Goal: Information Seeking & Learning: Check status

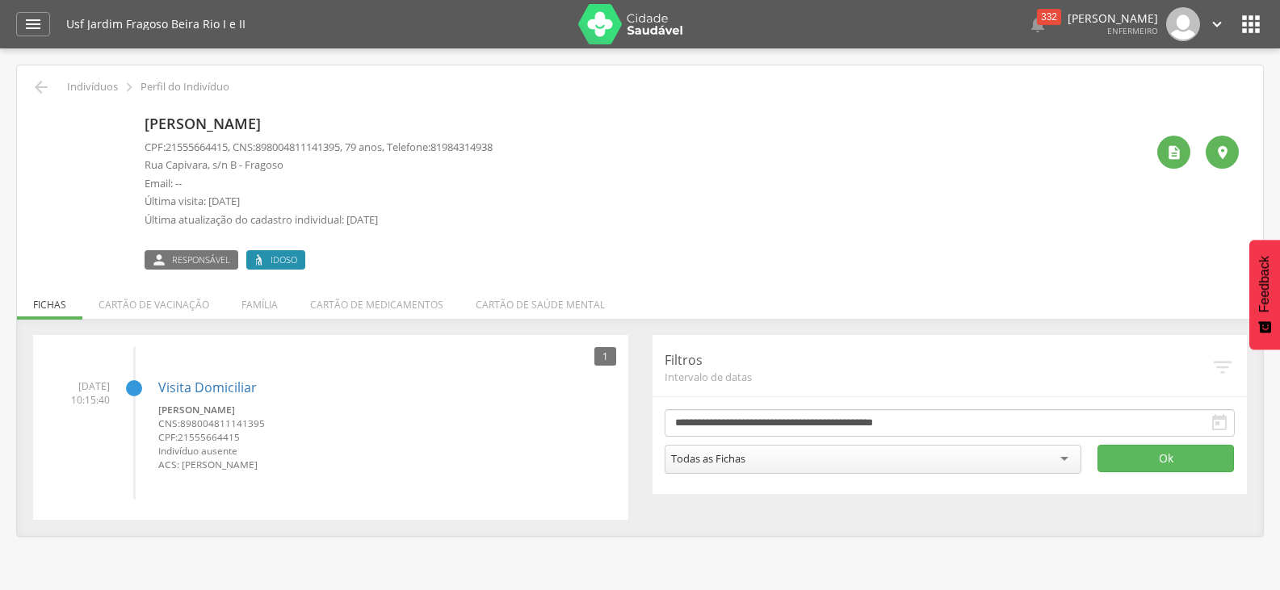
click at [41, 118] on img at bounding box center [41, 118] width 0 height 0
drag, startPoint x: 169, startPoint y: 302, endPoint x: 361, endPoint y: 261, distance: 196.5
click at [361, 261] on div " Indivíduos  Perfil do Indivíduo [PERSON_NAME] CPF: 21555664415 , CNS: [PHONE…" at bounding box center [640, 300] width 1246 height 471
click at [443, 254] on div " Responsável Idoso" at bounding box center [319, 253] width 348 height 34
click at [205, 309] on li "Cartão de vacinação" at bounding box center [153, 301] width 143 height 38
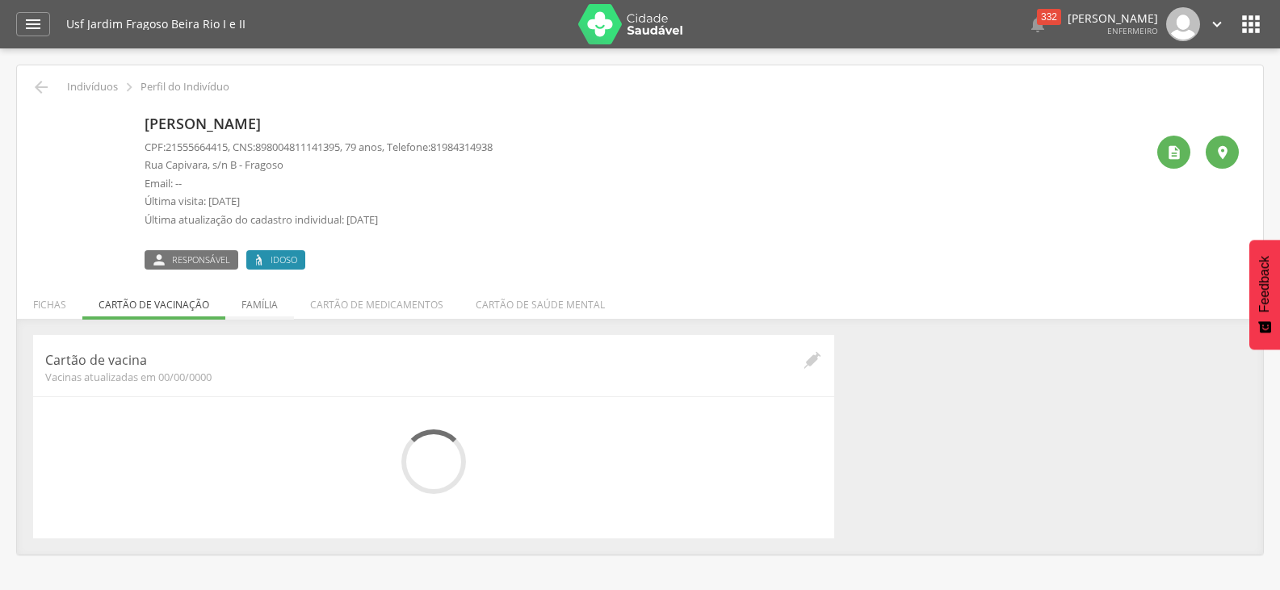
click at [250, 306] on li "Família" at bounding box center [259, 301] width 69 height 38
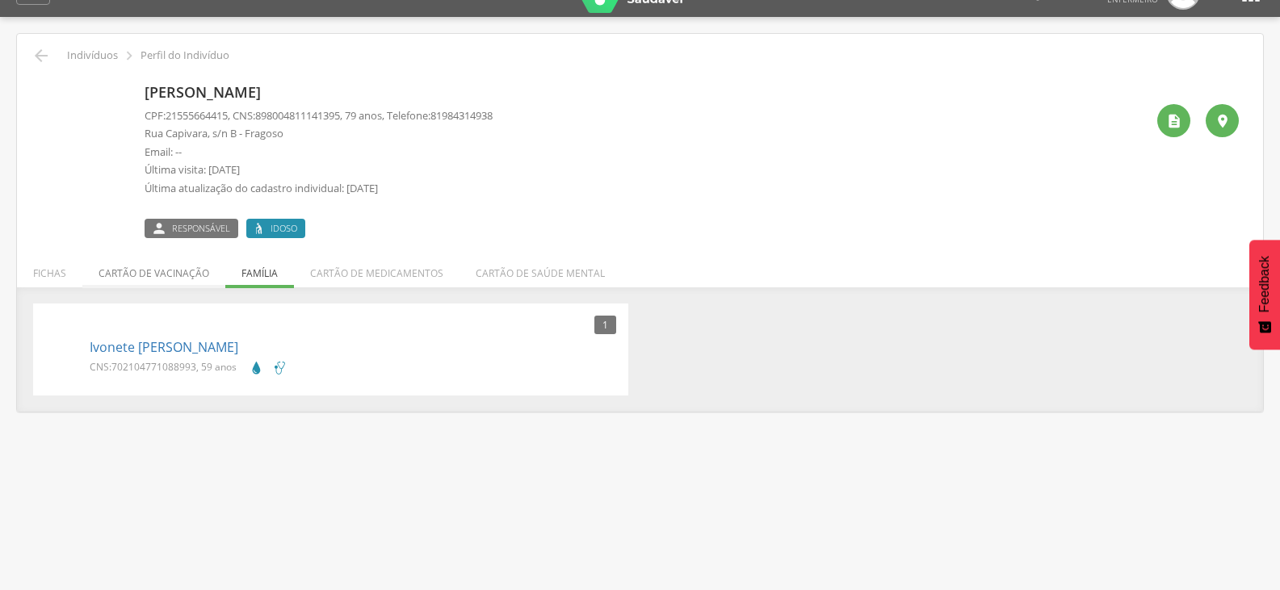
scroll to position [48, 0]
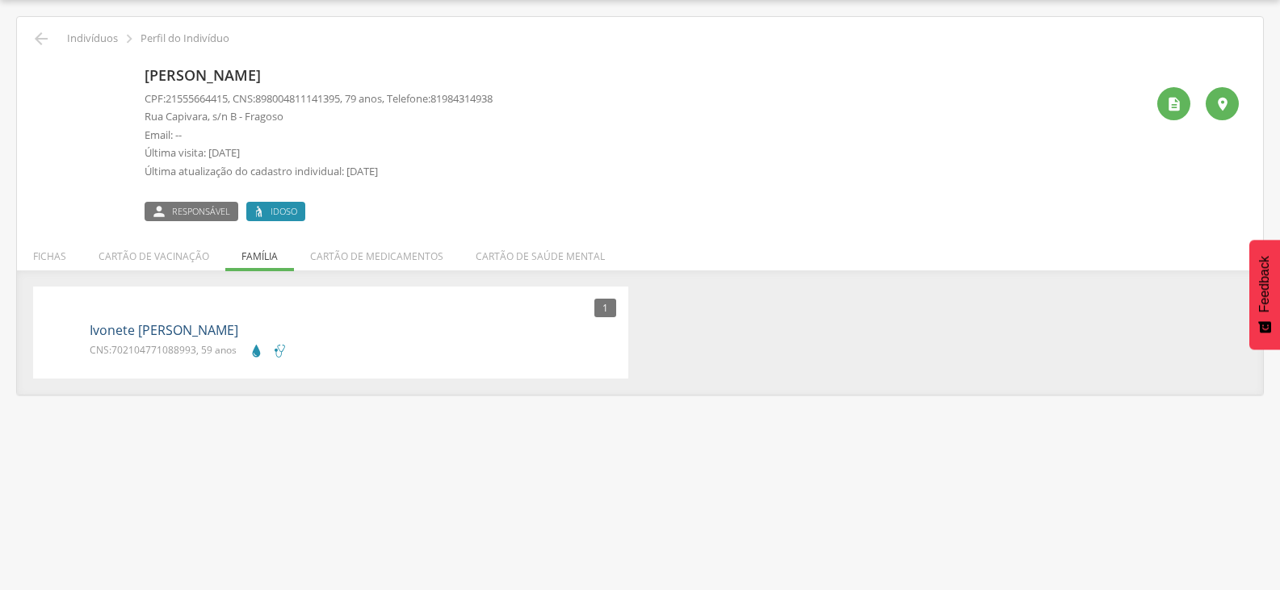
click at [198, 328] on link "Ivonete [PERSON_NAME]" at bounding box center [164, 330] width 149 height 19
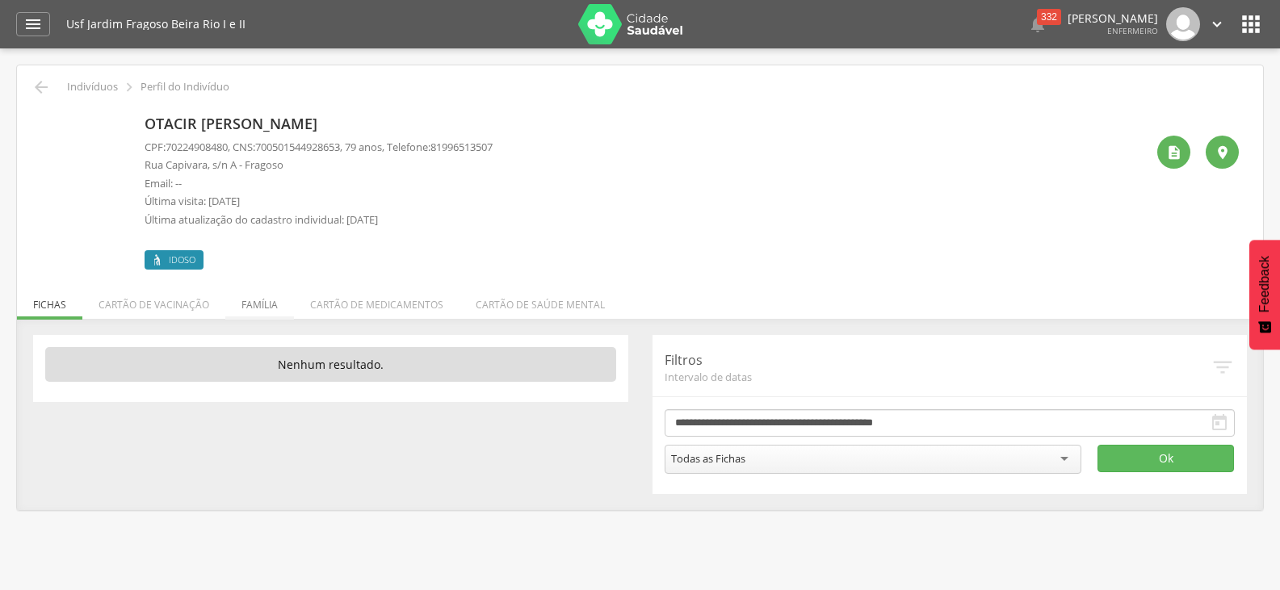
click at [254, 300] on li "Família" at bounding box center [259, 301] width 69 height 38
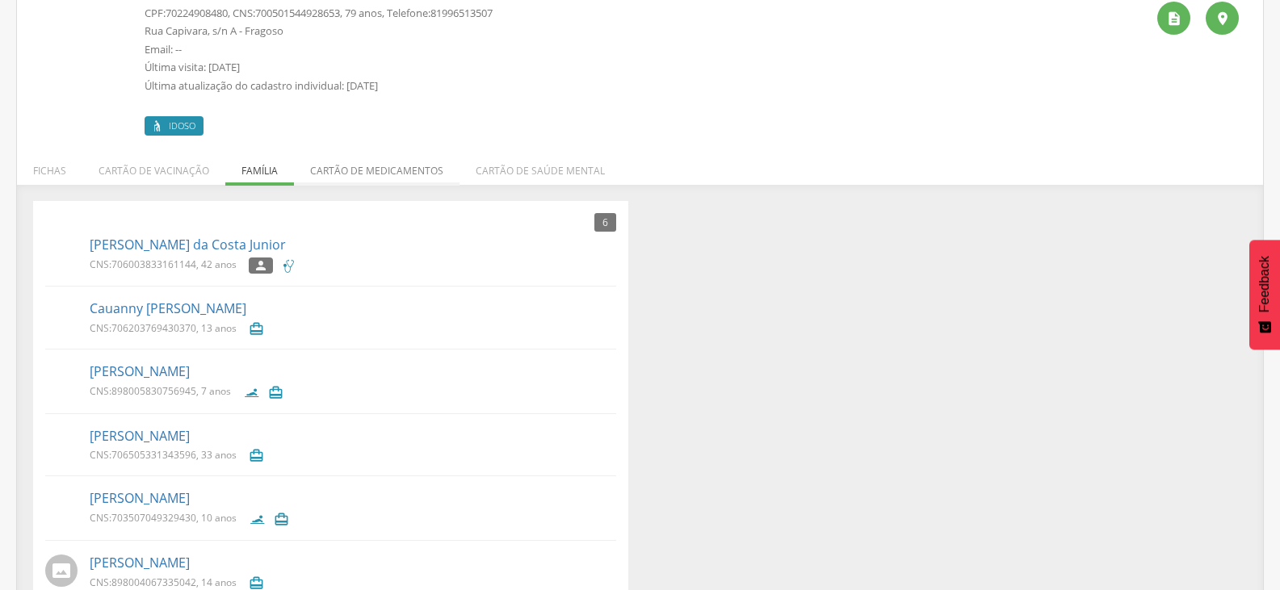
scroll to position [161, 0]
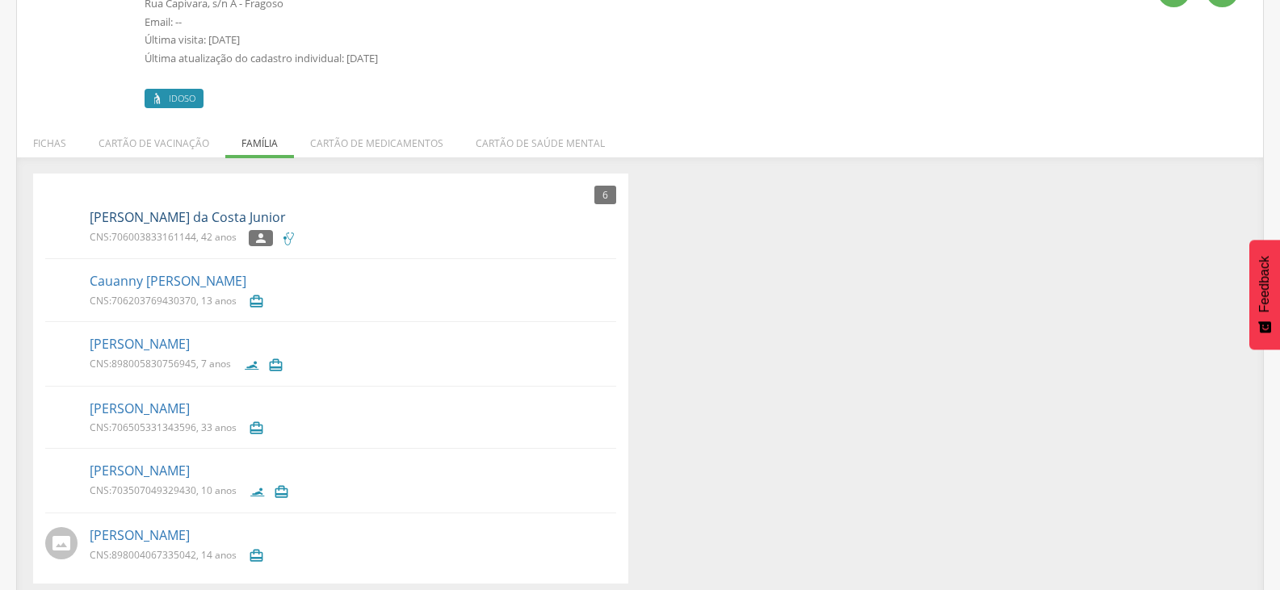
click at [185, 216] on link "Sidney Ventura da Costa Junior" at bounding box center [188, 217] width 196 height 19
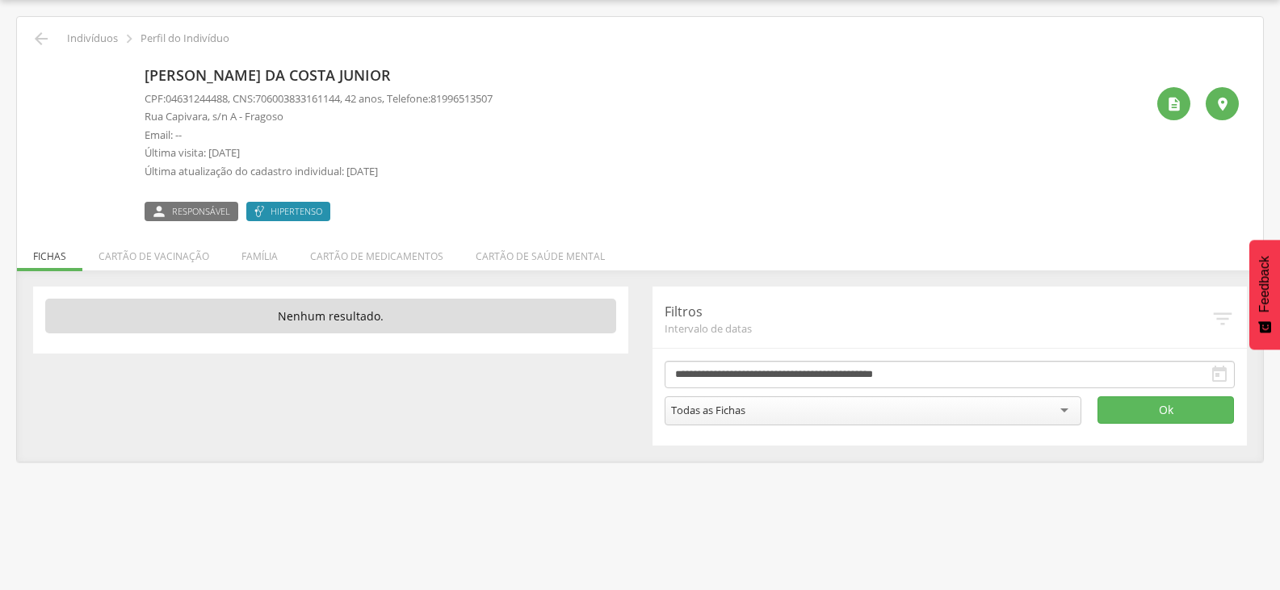
click at [41, 69] on img at bounding box center [41, 69] width 0 height 0
click at [254, 247] on li "Família" at bounding box center [259, 252] width 69 height 38
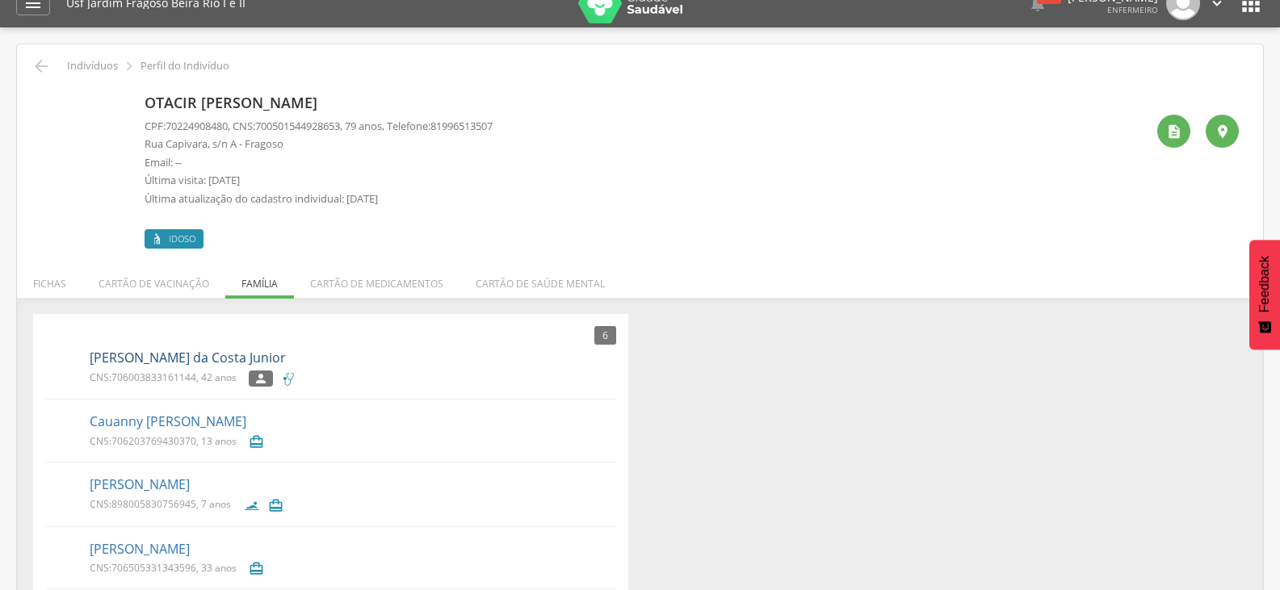
scroll to position [10, 0]
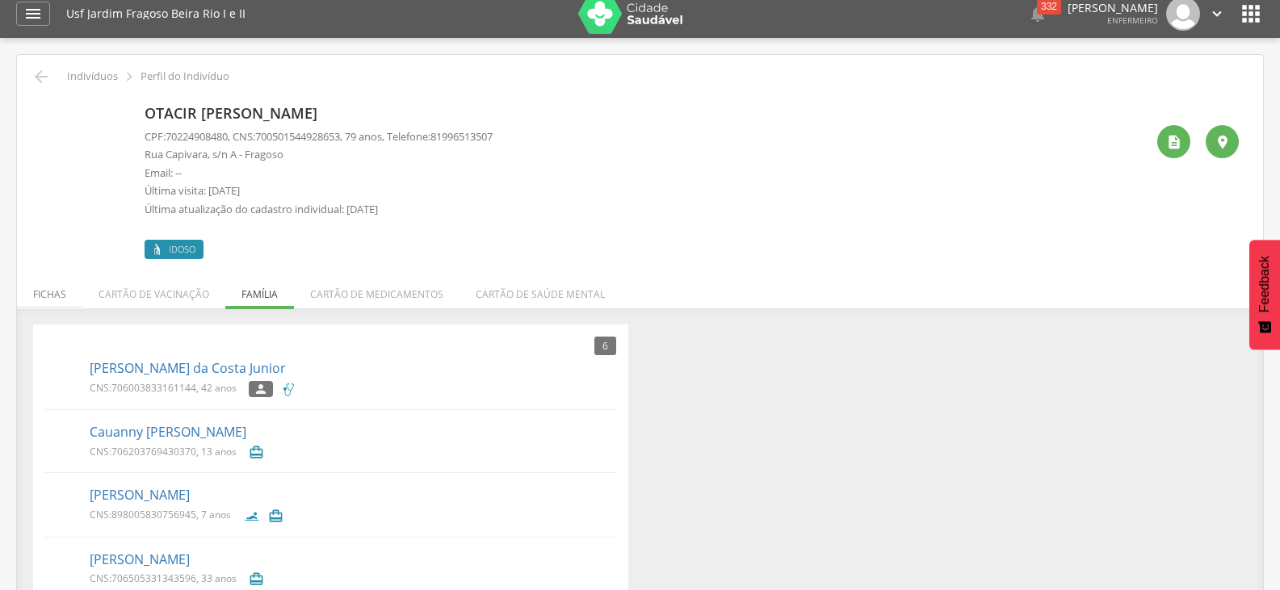
click at [48, 284] on li "Fichas" at bounding box center [49, 290] width 65 height 38
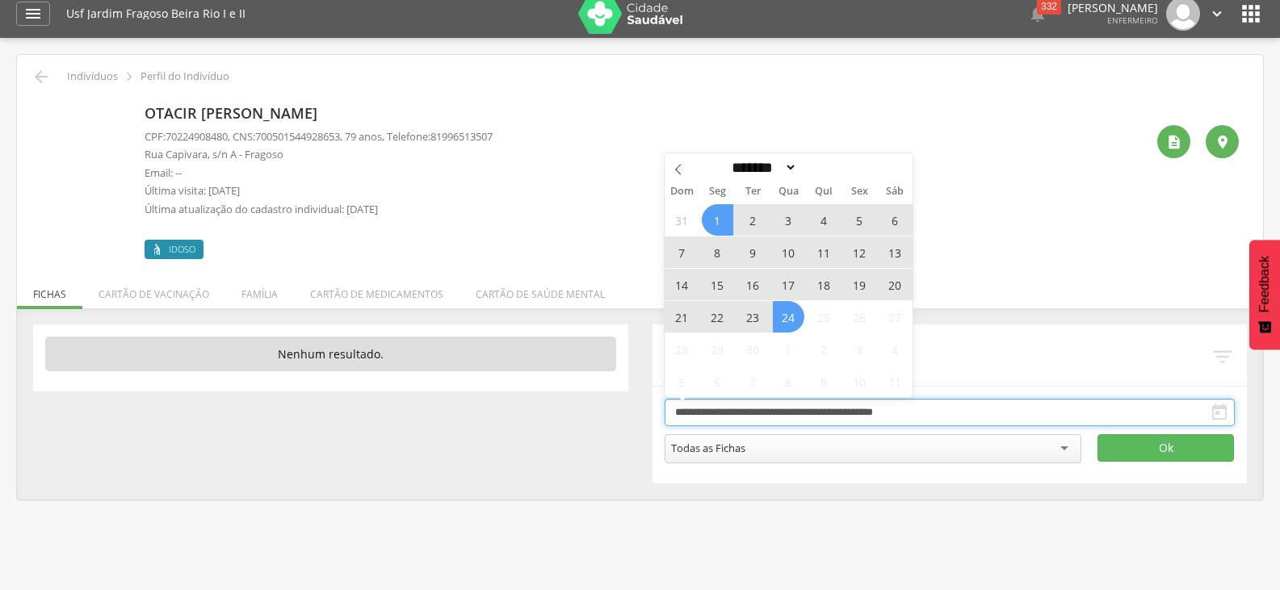
click at [1127, 409] on input "**********" at bounding box center [950, 412] width 571 height 27
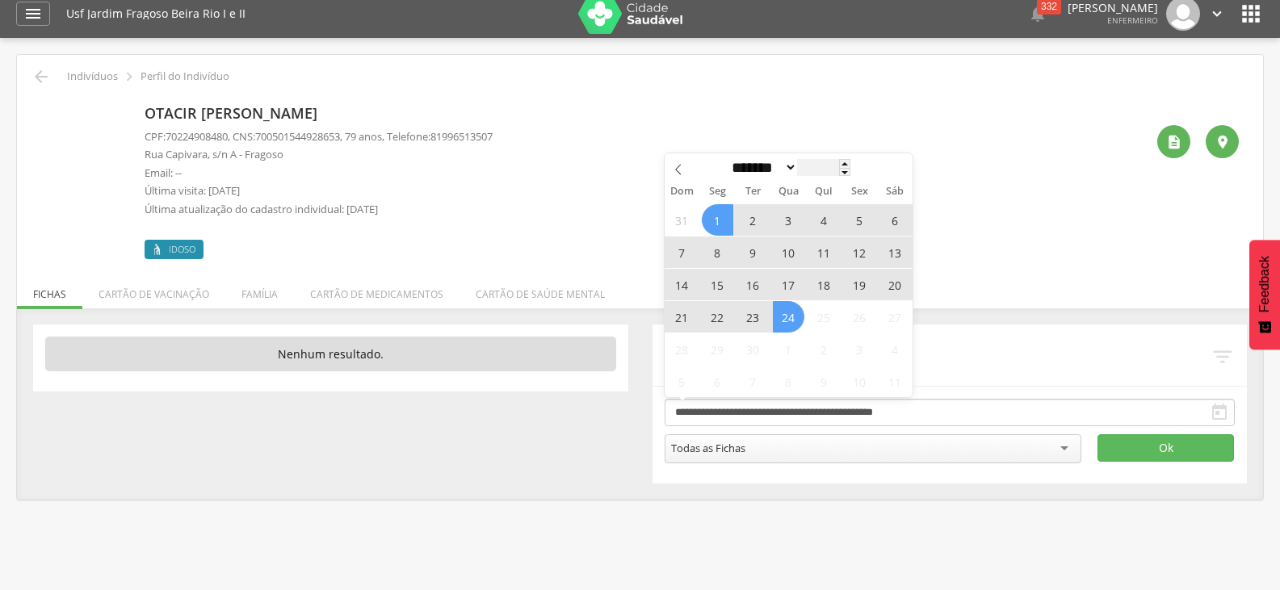
click at [842, 176] on input "****" at bounding box center [823, 167] width 53 height 17
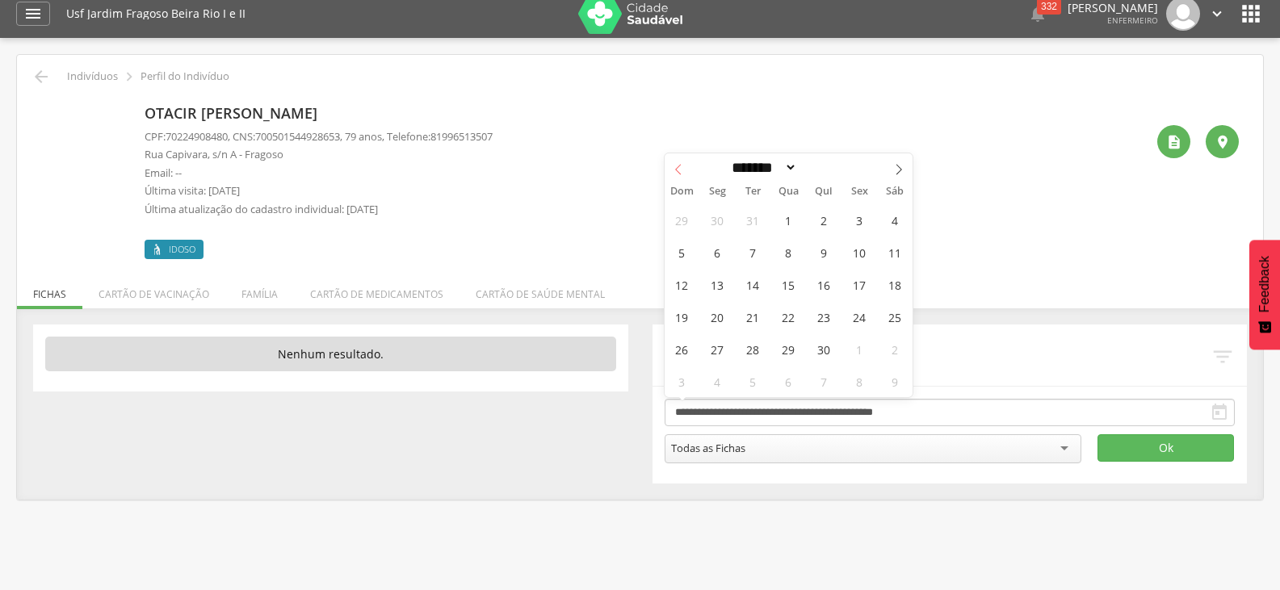
type input "****"
click at [680, 175] on span at bounding box center [678, 166] width 27 height 27
click at [680, 174] on icon at bounding box center [678, 169] width 6 height 10
select select "*"
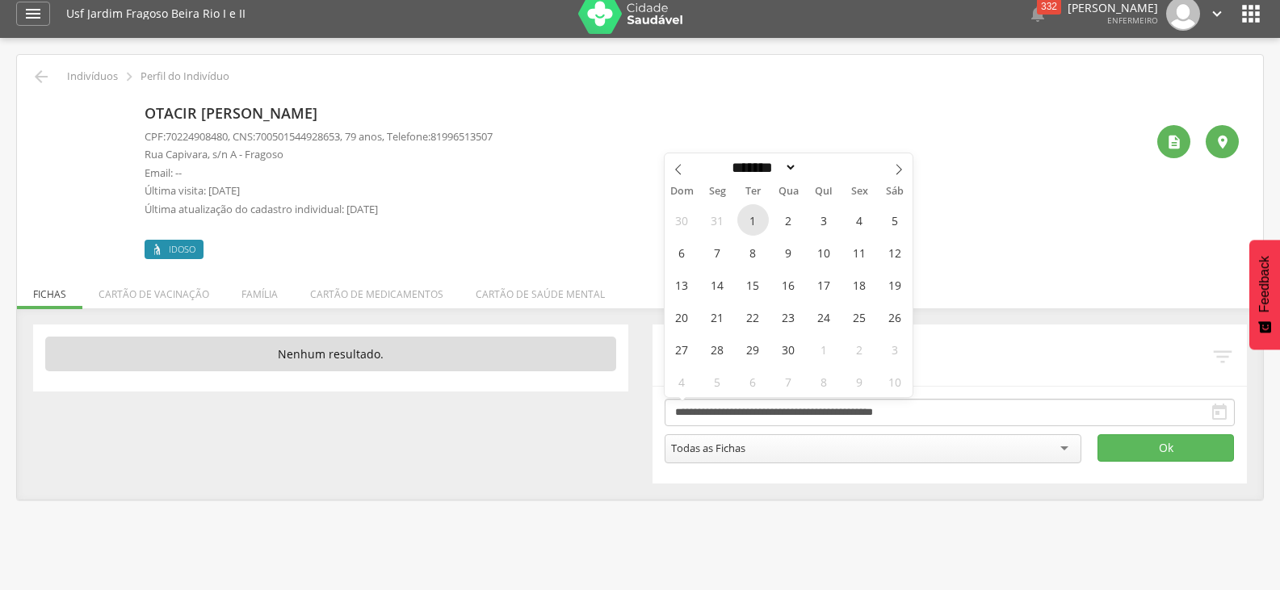
click at [768, 223] on span "1" at bounding box center [752, 219] width 31 height 31
type input "**********"
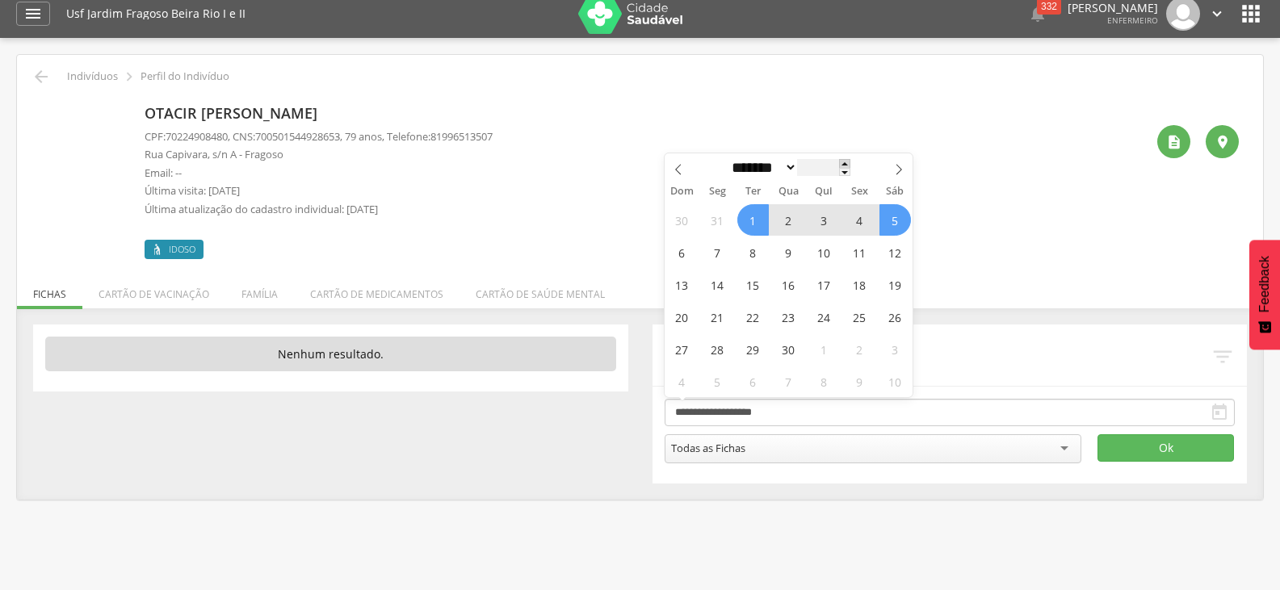
drag, startPoint x: 838, startPoint y: 170, endPoint x: 854, endPoint y: 167, distance: 16.5
click at [850, 167] on div "****" at bounding box center [823, 167] width 53 height 17
type input "****"
click at [794, 174] on select "******* ********* ***** ***** **** ***** ***** ****** ********" at bounding box center [762, 167] width 71 height 17
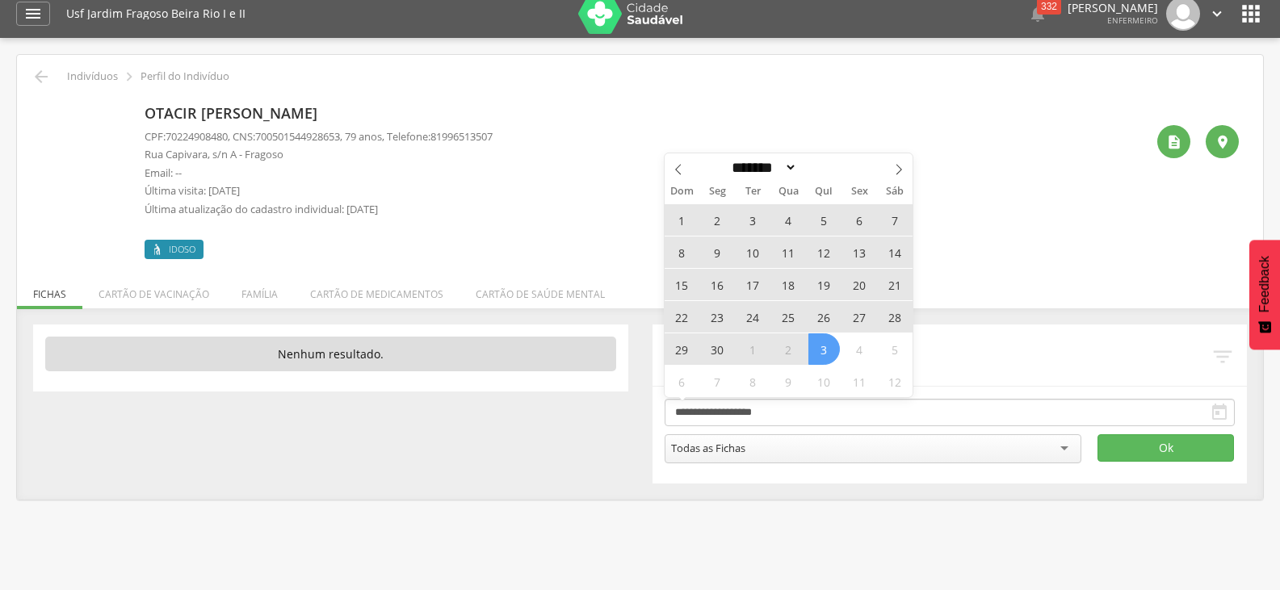
select select "*"
click at [727, 159] on select "******* ********* ***** ***** **** ***** ***** ****** ********" at bounding box center [762, 167] width 71 height 17
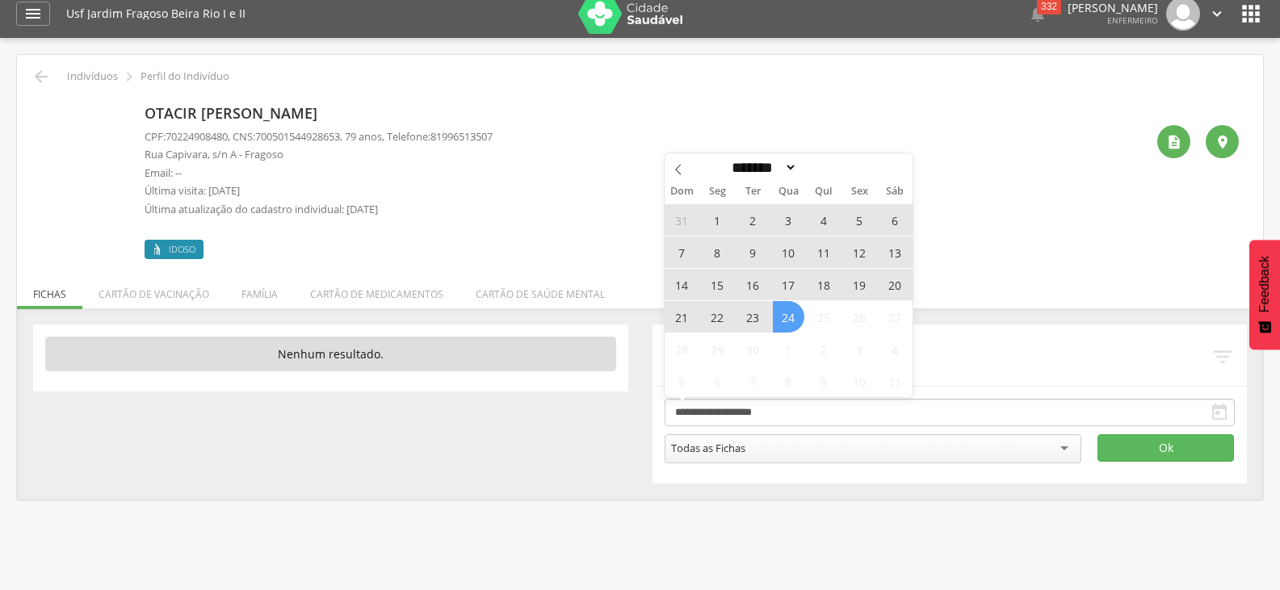
click at [791, 310] on span "24" at bounding box center [788, 316] width 31 height 31
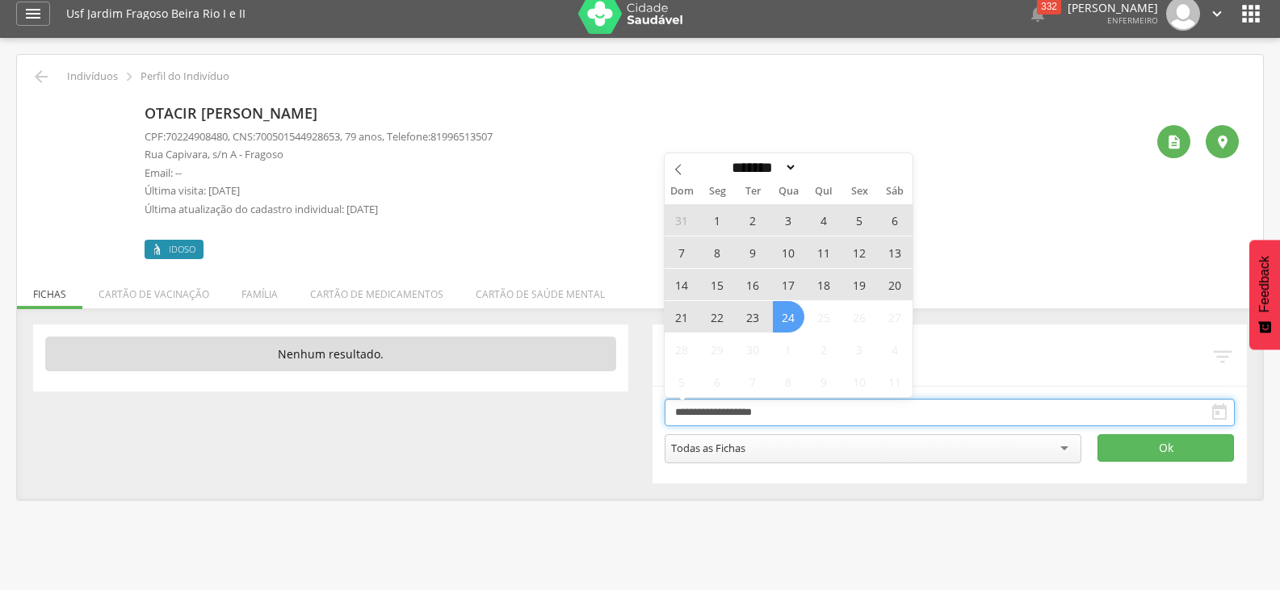
type input "**********"
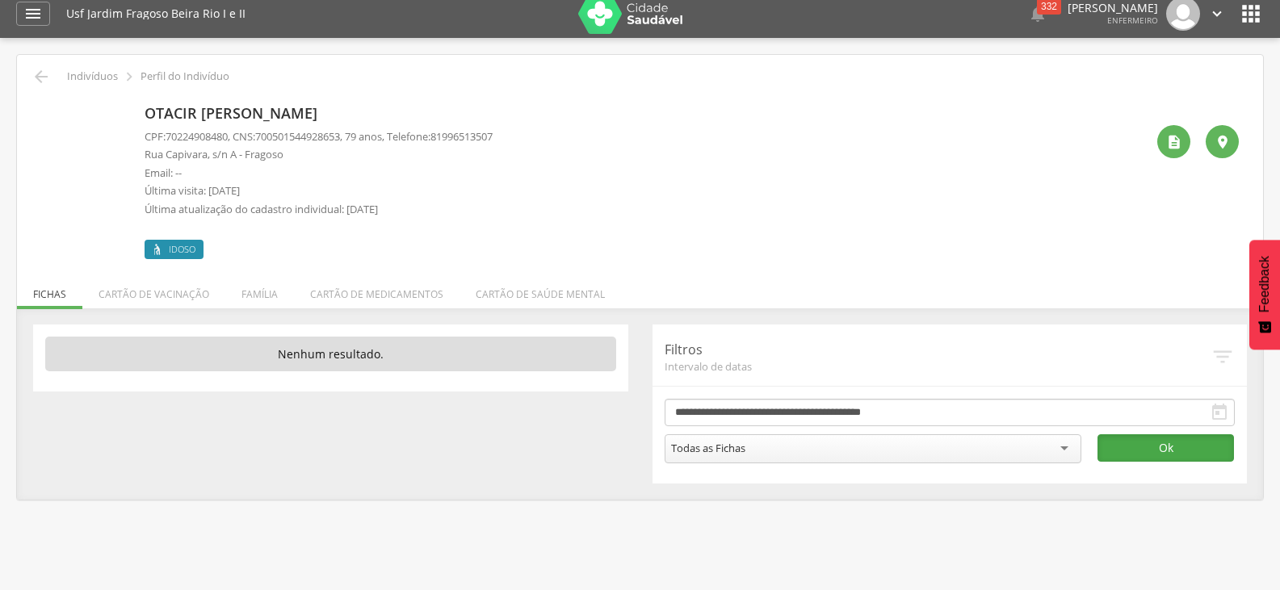
click at [1170, 461] on button "Ok" at bounding box center [1165, 447] width 136 height 27
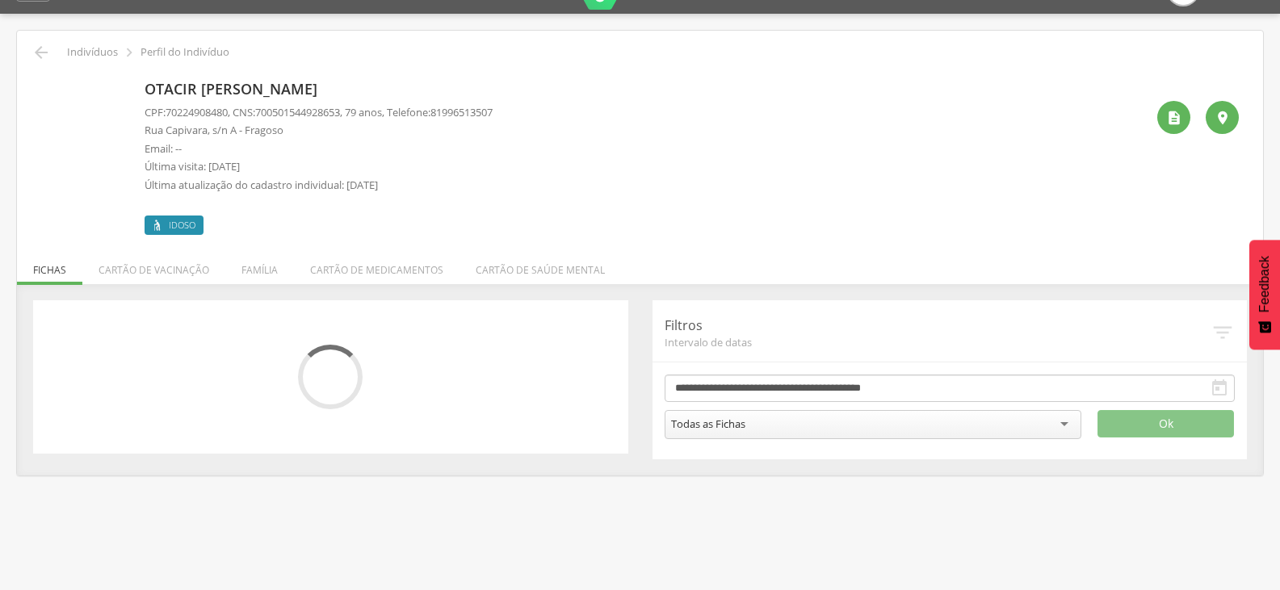
scroll to position [48, 0]
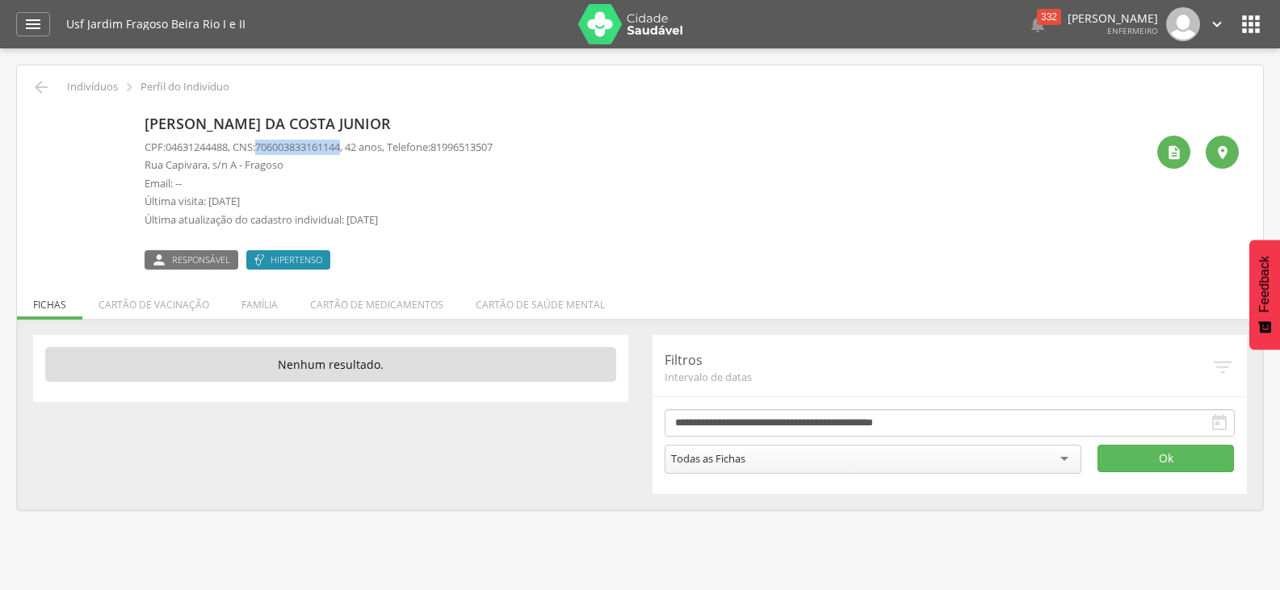
drag, startPoint x: 266, startPoint y: 145, endPoint x: 355, endPoint y: 145, distance: 88.8
click at [355, 145] on p "CPF: 04631244488 , CNS: 706003833161144 , 42 anos, Telefone: 81996513507" at bounding box center [319, 147] width 348 height 15
copy span "706003833161144"
click at [41, 118] on img at bounding box center [41, 118] width 0 height 0
click at [753, 476] on div "**********" at bounding box center [949, 414] width 595 height 159
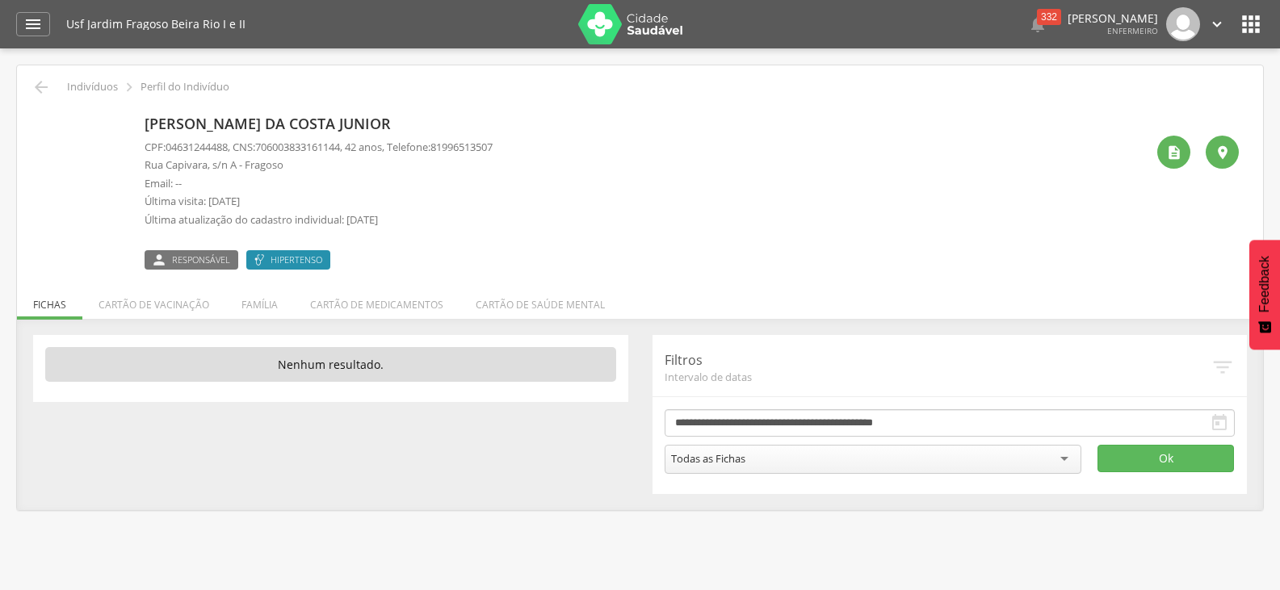
click at [761, 463] on div "Todas as Fichas" at bounding box center [873, 459] width 417 height 29
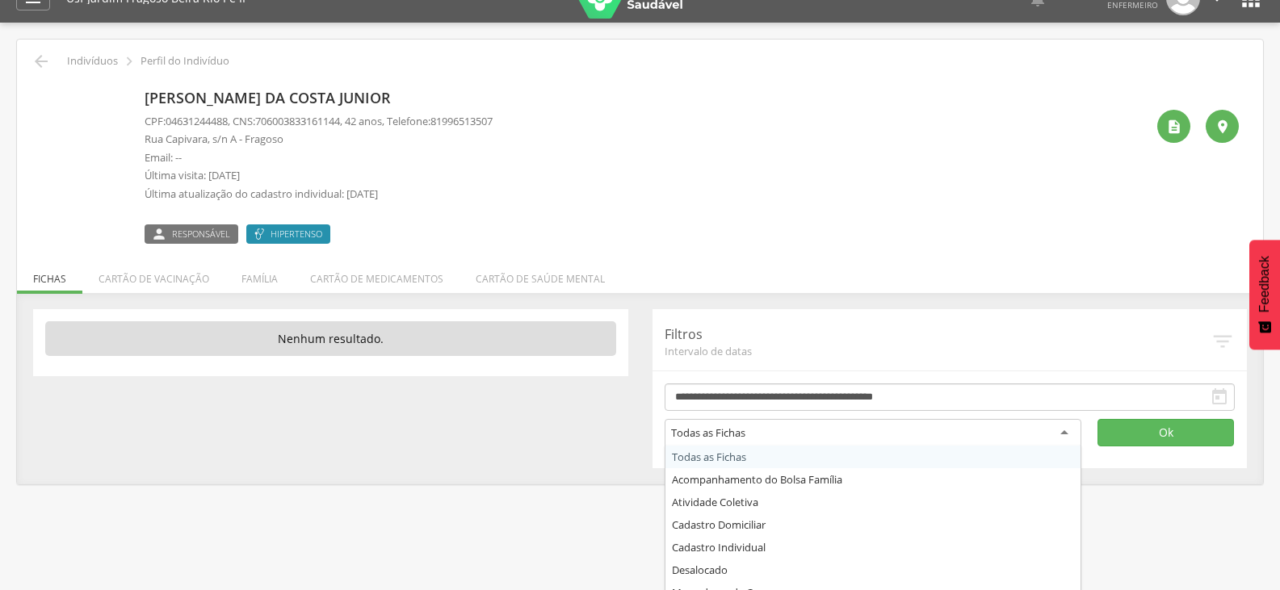
scroll to position [48, 0]
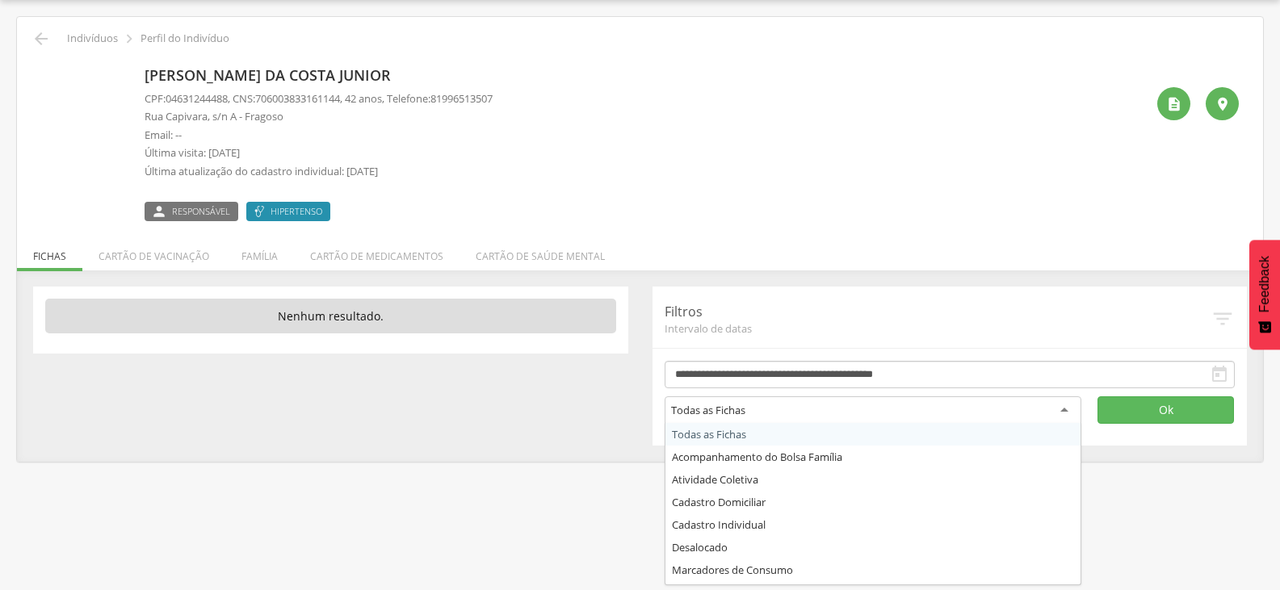
click at [551, 363] on div "**********" at bounding box center [640, 366] width 1238 height 159
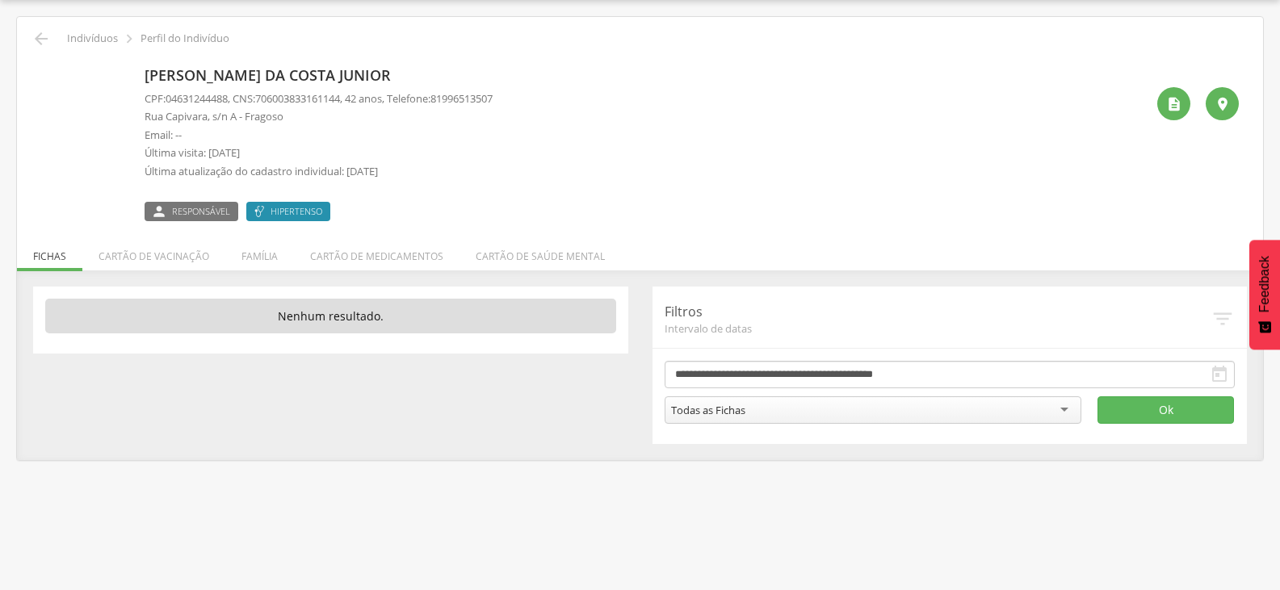
click at [41, 69] on img at bounding box center [41, 69] width 0 height 0
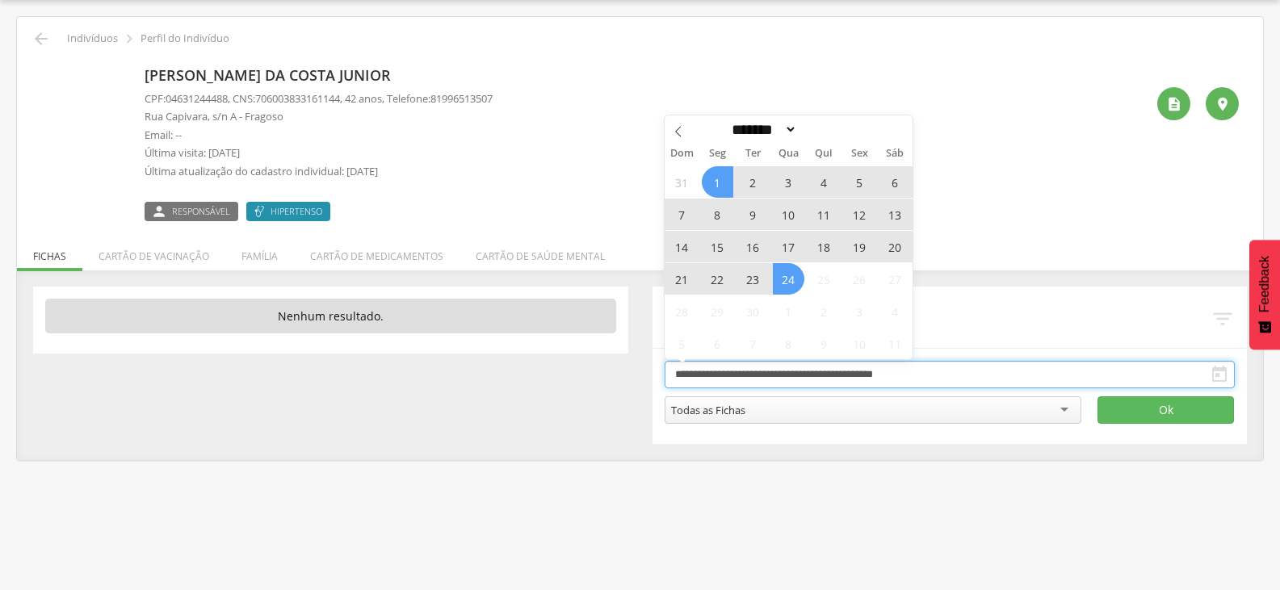
click at [938, 376] on input "**********" at bounding box center [950, 374] width 571 height 27
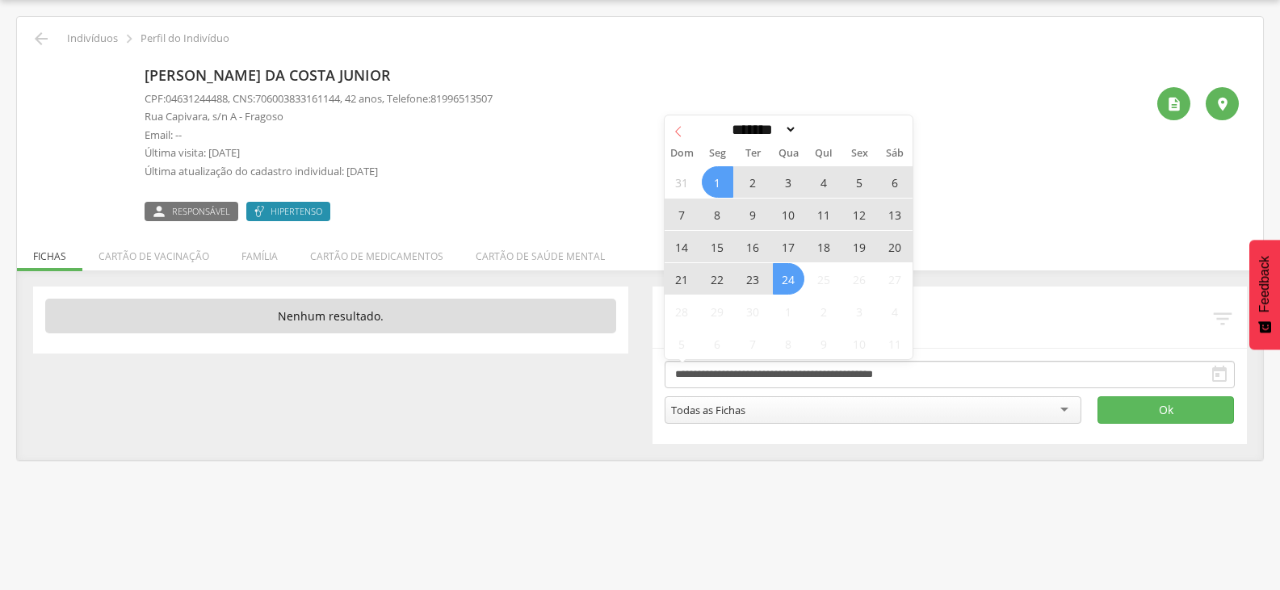
click at [675, 142] on span at bounding box center [678, 128] width 27 height 27
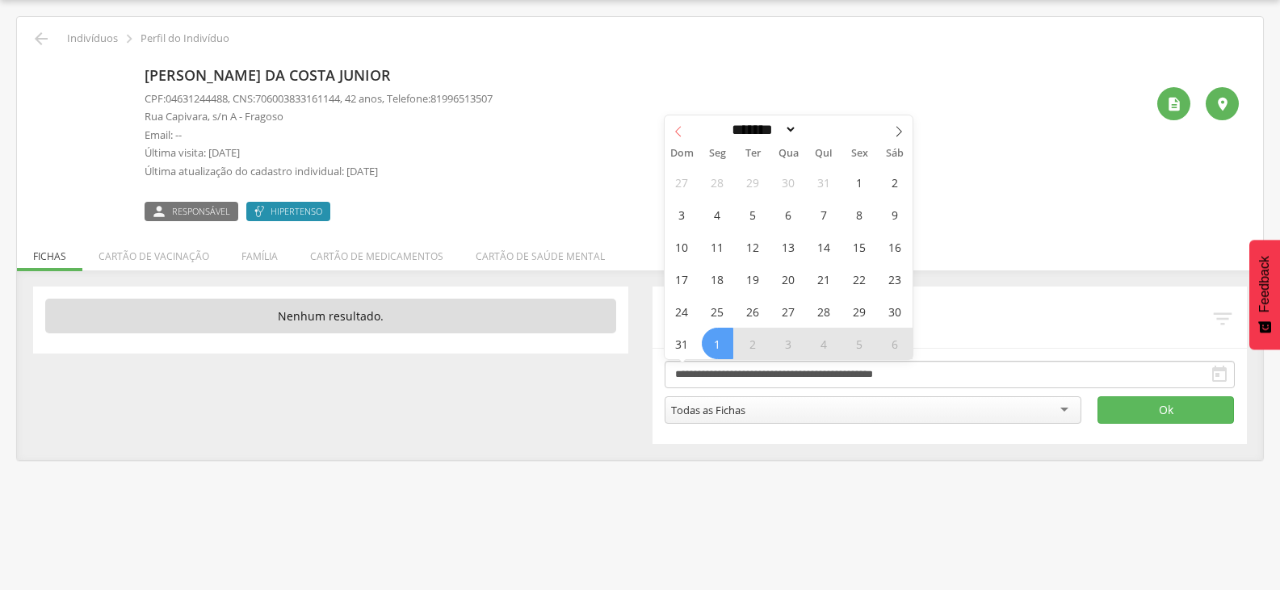
click at [681, 140] on span at bounding box center [678, 128] width 27 height 27
click at [682, 140] on span at bounding box center [678, 128] width 27 height 27
click at [683, 139] on span at bounding box center [678, 128] width 27 height 27
click at [675, 136] on icon at bounding box center [678, 131] width 11 height 11
click at [678, 135] on icon at bounding box center [678, 131] width 6 height 10
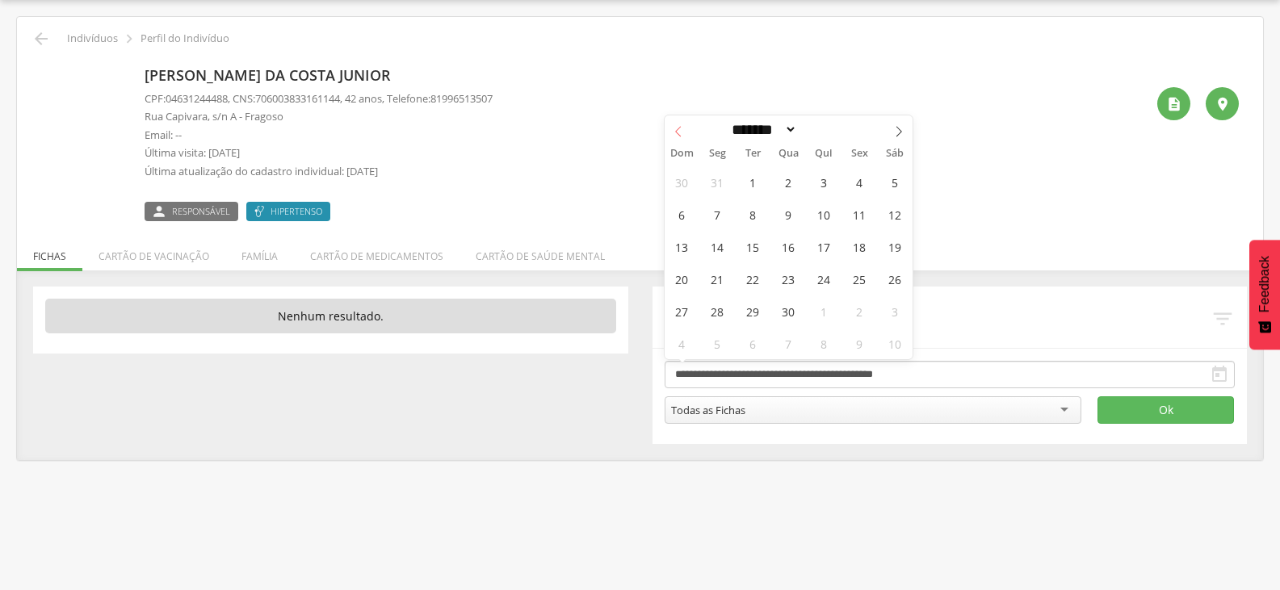
select select "*"
click at [892, 186] on span "1" at bounding box center [894, 181] width 31 height 31
type input "**********"
click at [895, 137] on span at bounding box center [898, 128] width 27 height 27
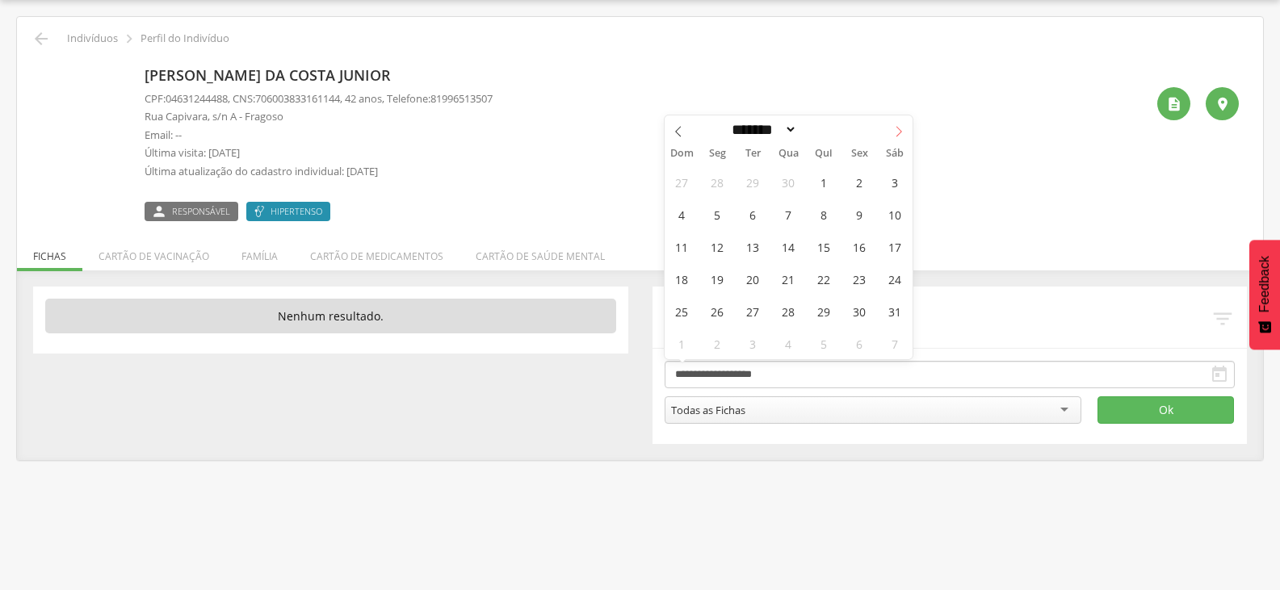
click at [895, 137] on span at bounding box center [898, 128] width 27 height 27
select select "*"
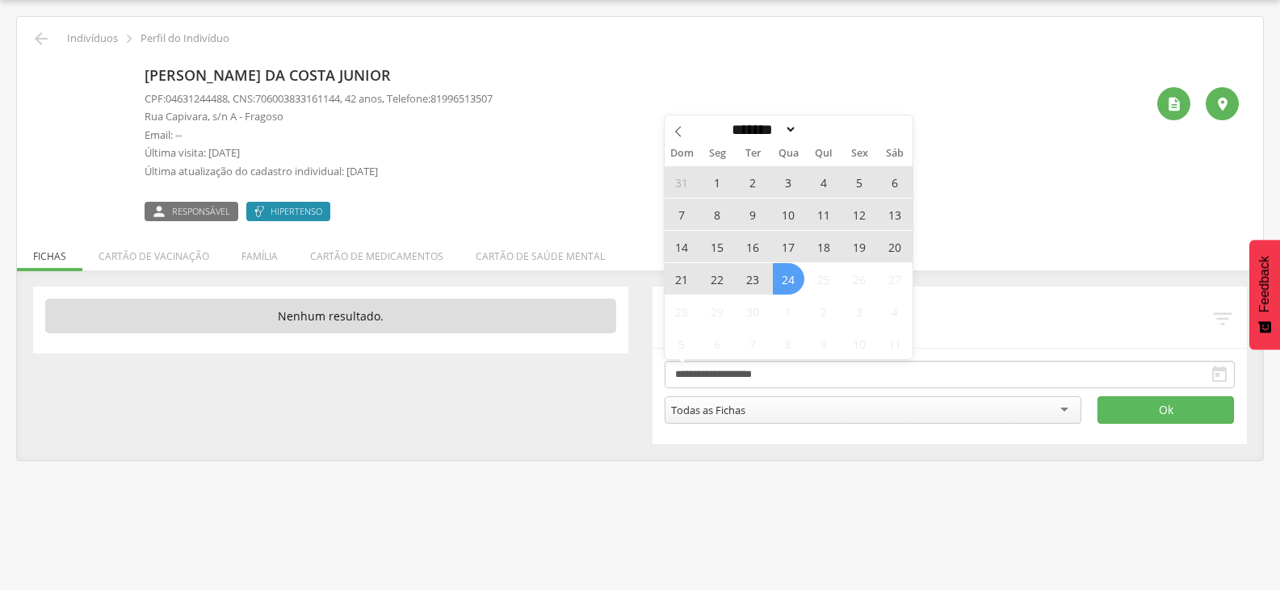
click at [799, 283] on span "24" at bounding box center [788, 278] width 31 height 31
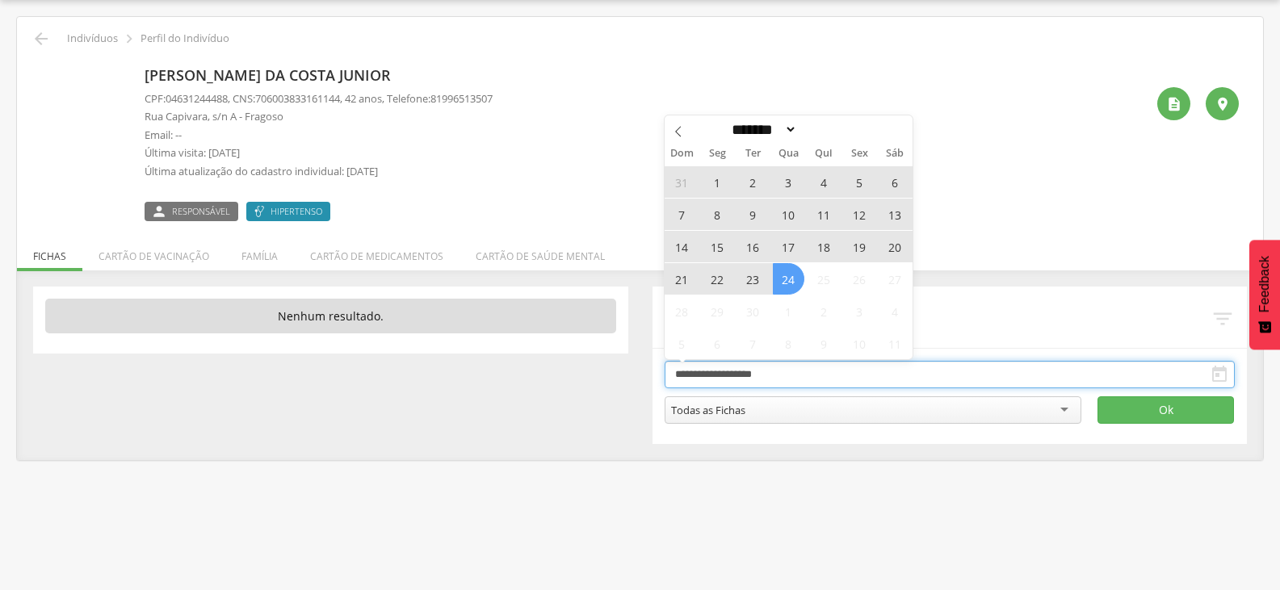
type input "**********"
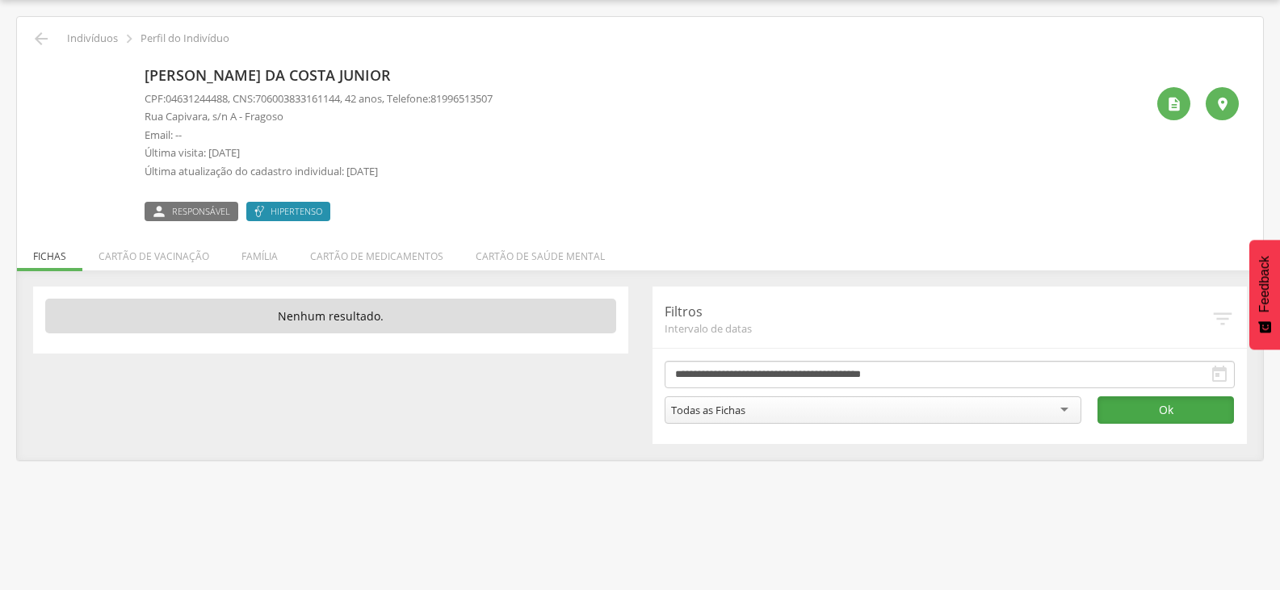
click at [1121, 406] on button "Ok" at bounding box center [1165, 409] width 136 height 27
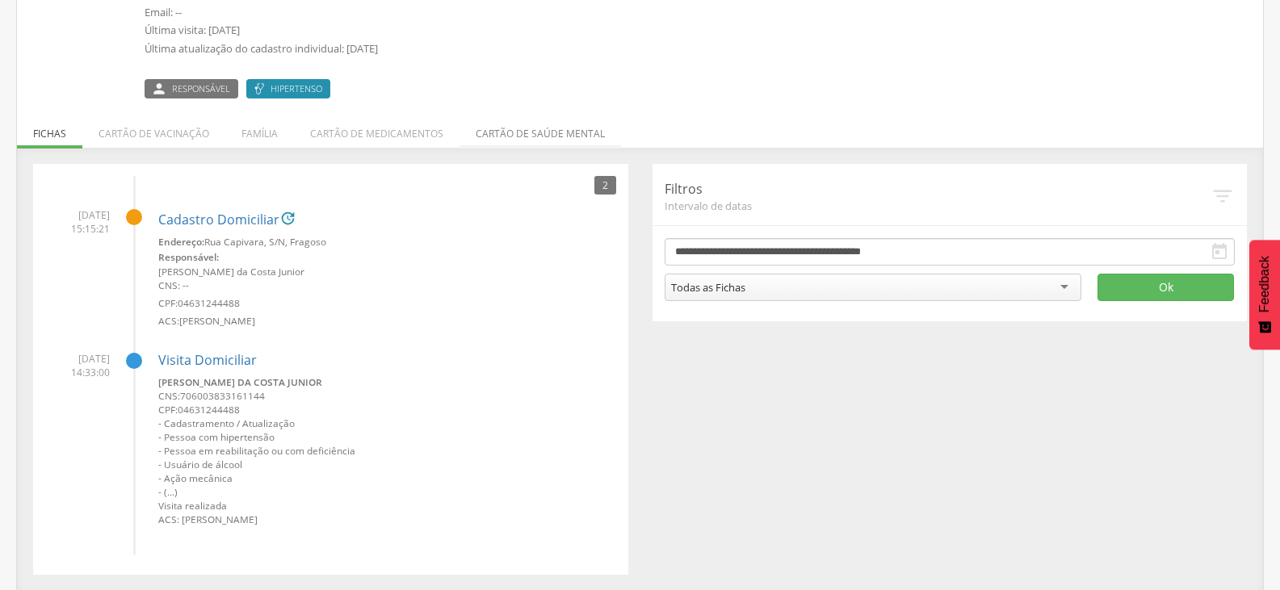
scroll to position [173, 0]
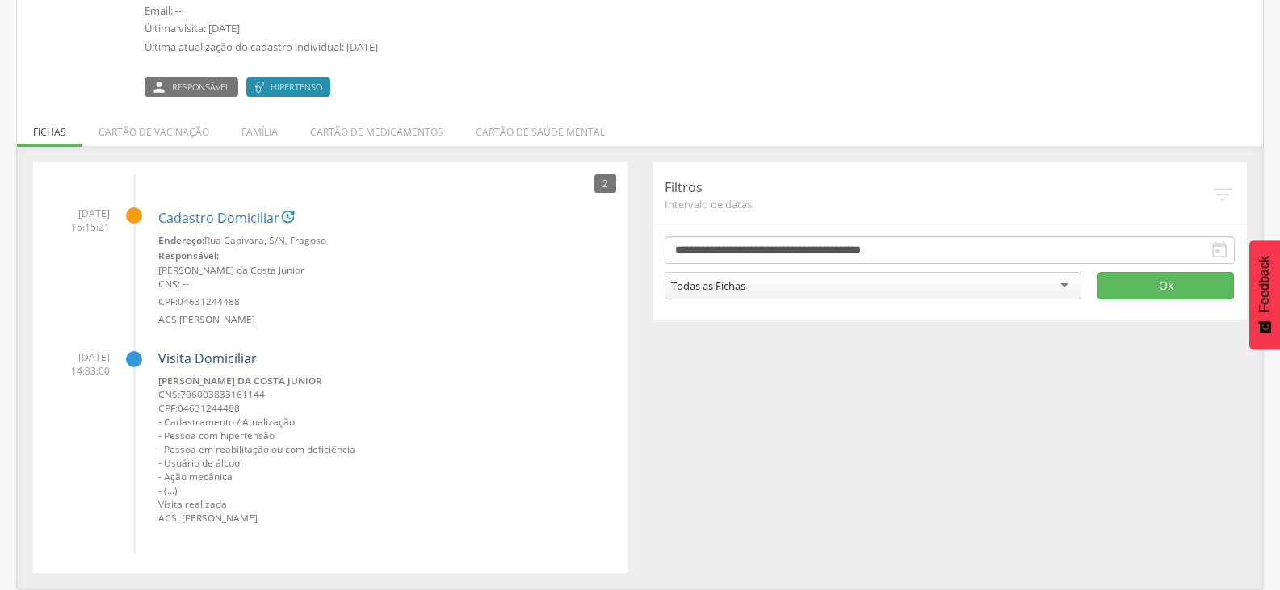
click at [195, 360] on link "Visita Domiciliar" at bounding box center [207, 359] width 99 height 18
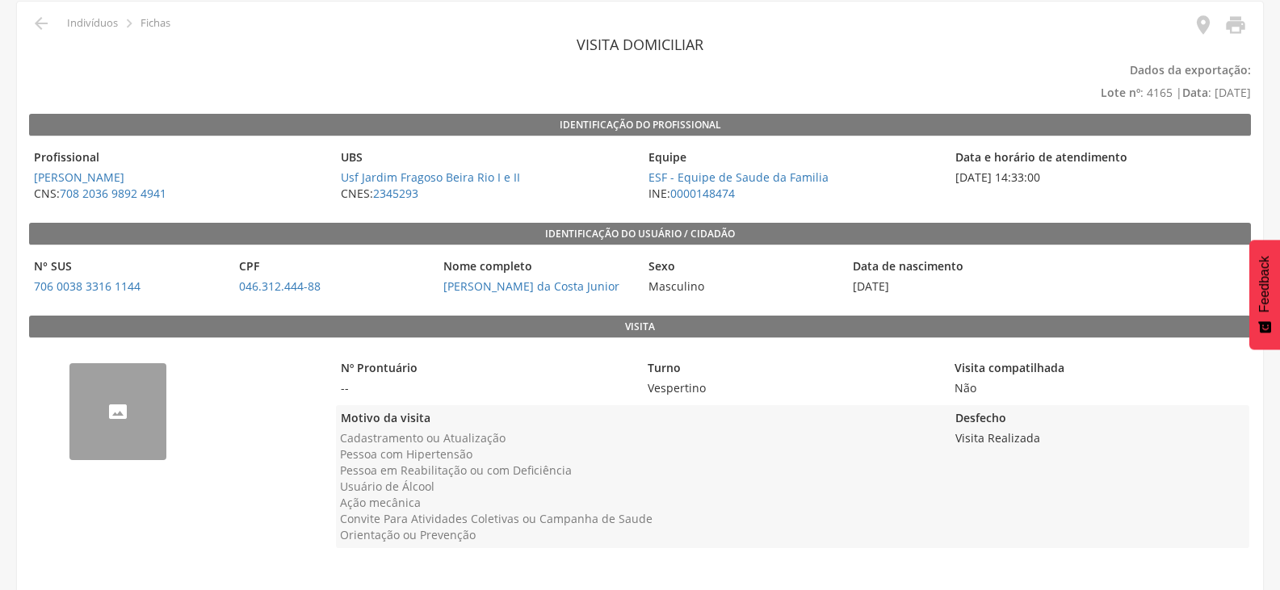
scroll to position [72, 0]
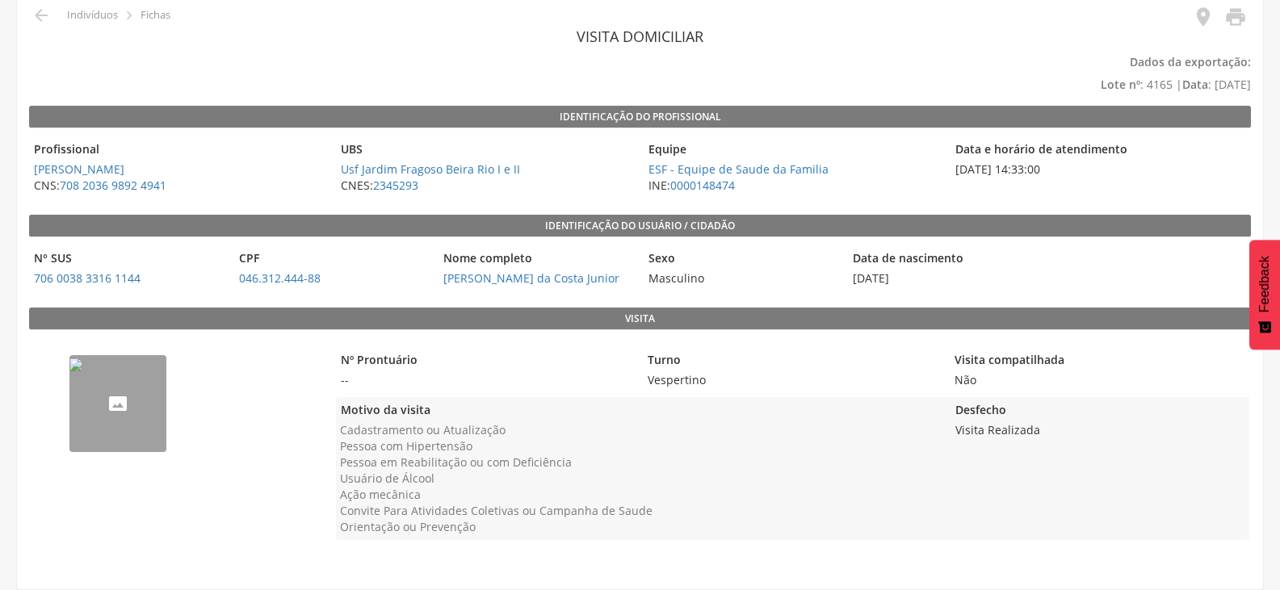
click at [82, 371] on img "--" at bounding box center [75, 364] width 13 height 13
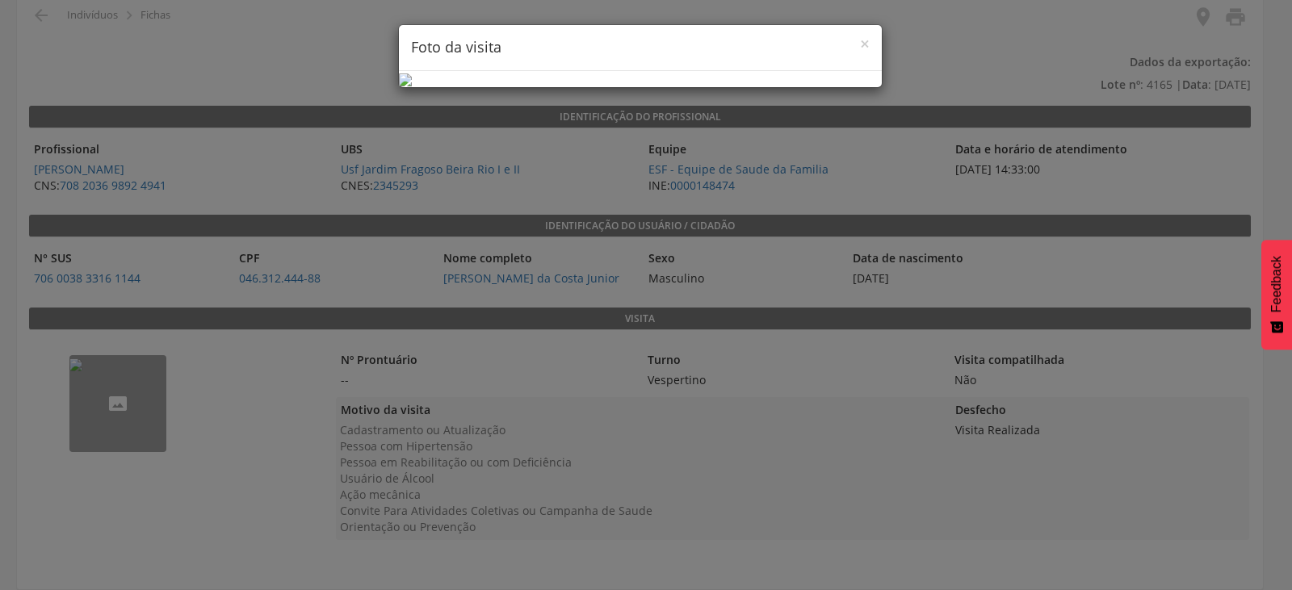
click at [969, 250] on div "× Foto da visita" at bounding box center [646, 295] width 1292 height 590
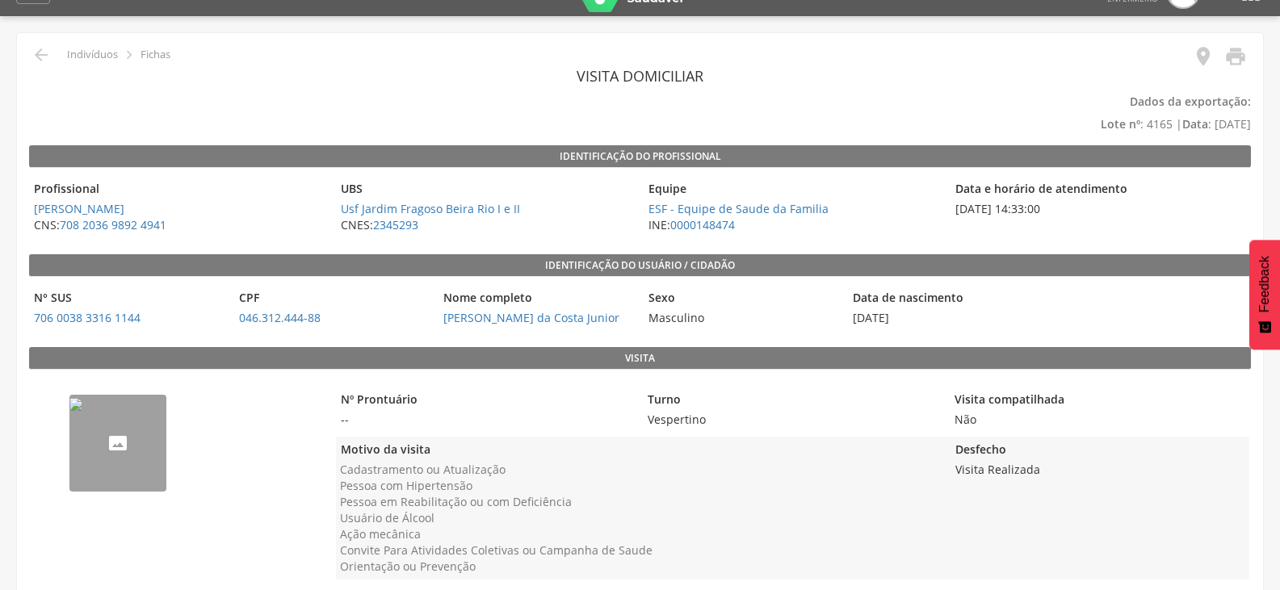
scroll to position [0, 0]
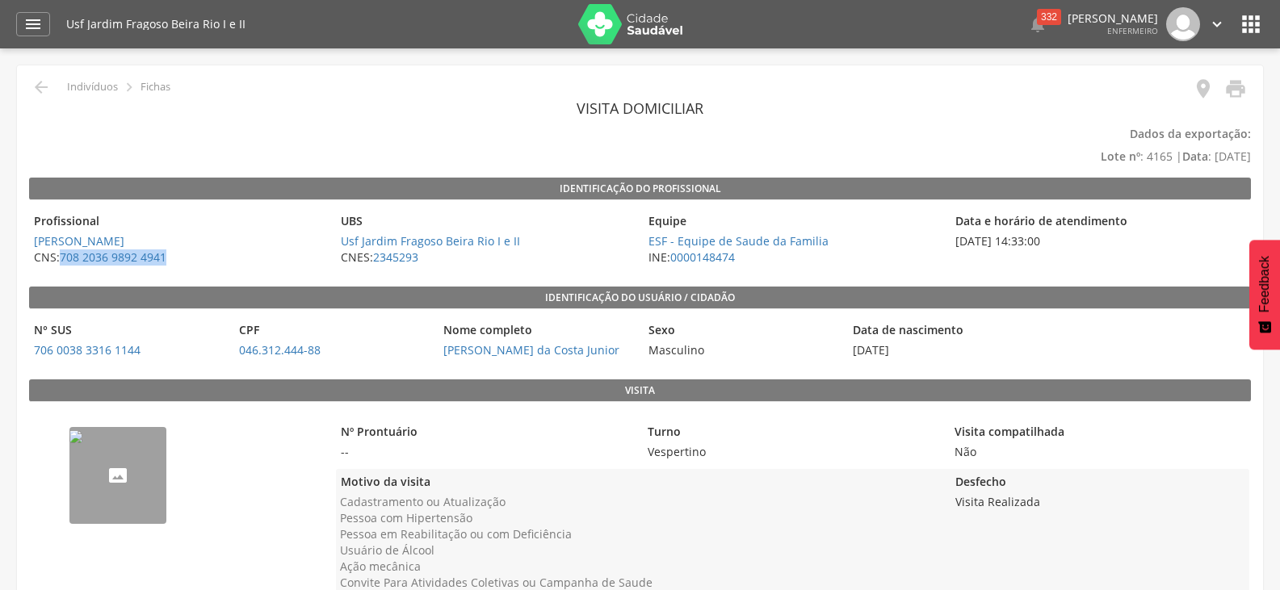
drag, startPoint x: 62, startPoint y: 259, endPoint x: 230, endPoint y: 251, distance: 168.1
click at [230, 251] on span "CNS: 708 2036 9892 4941 Ir para perfil do agente" at bounding box center [178, 257] width 299 height 16
copy span "708 2036 9892 4941"
drag, startPoint x: 61, startPoint y: 493, endPoint x: 78, endPoint y: 487, distance: 18.1
click at [65, 492] on div "--" at bounding box center [178, 517] width 299 height 215
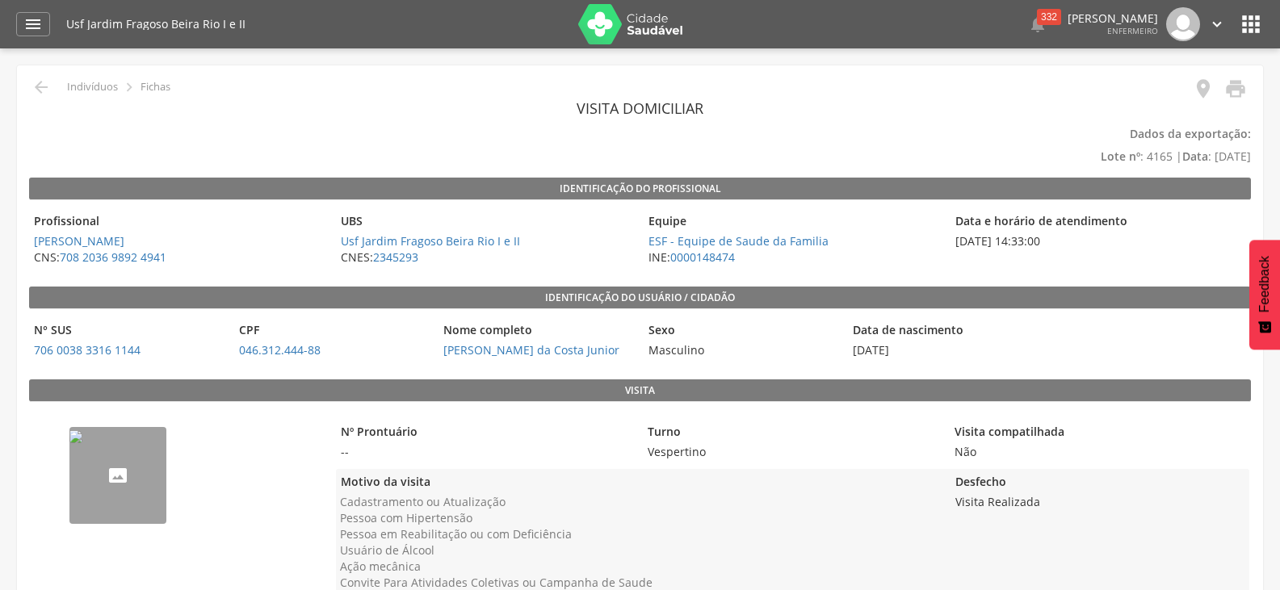
click at [79, 443] on img "--" at bounding box center [75, 436] width 13 height 13
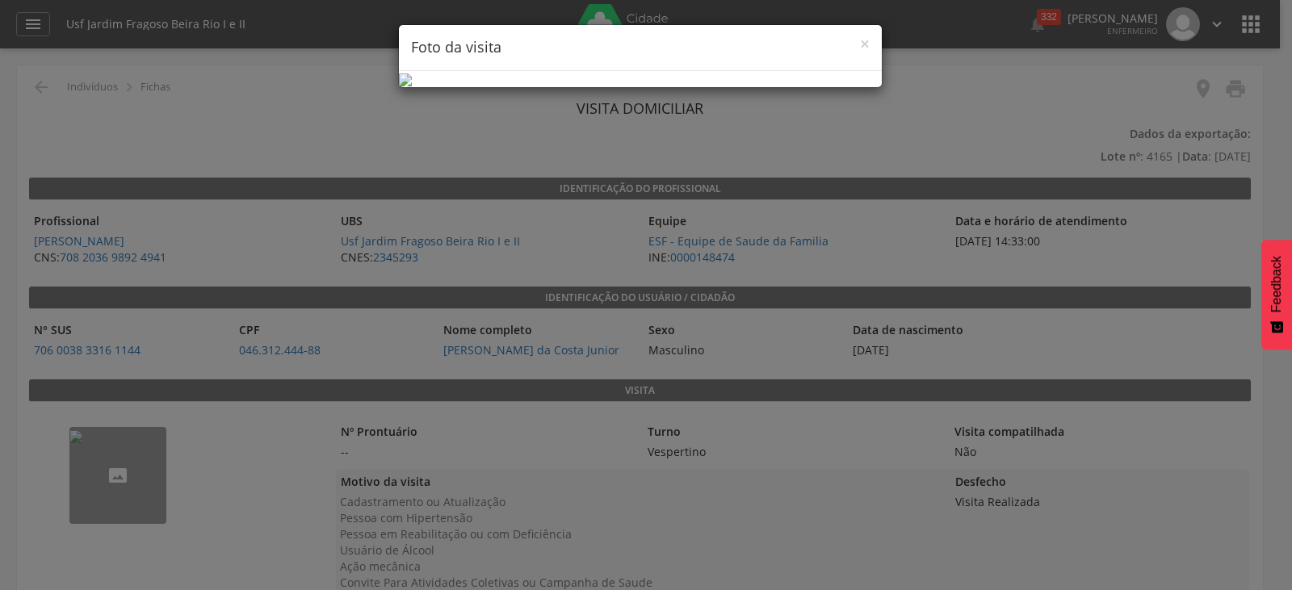
click at [302, 437] on div "× Foto da visita" at bounding box center [646, 295] width 1292 height 590
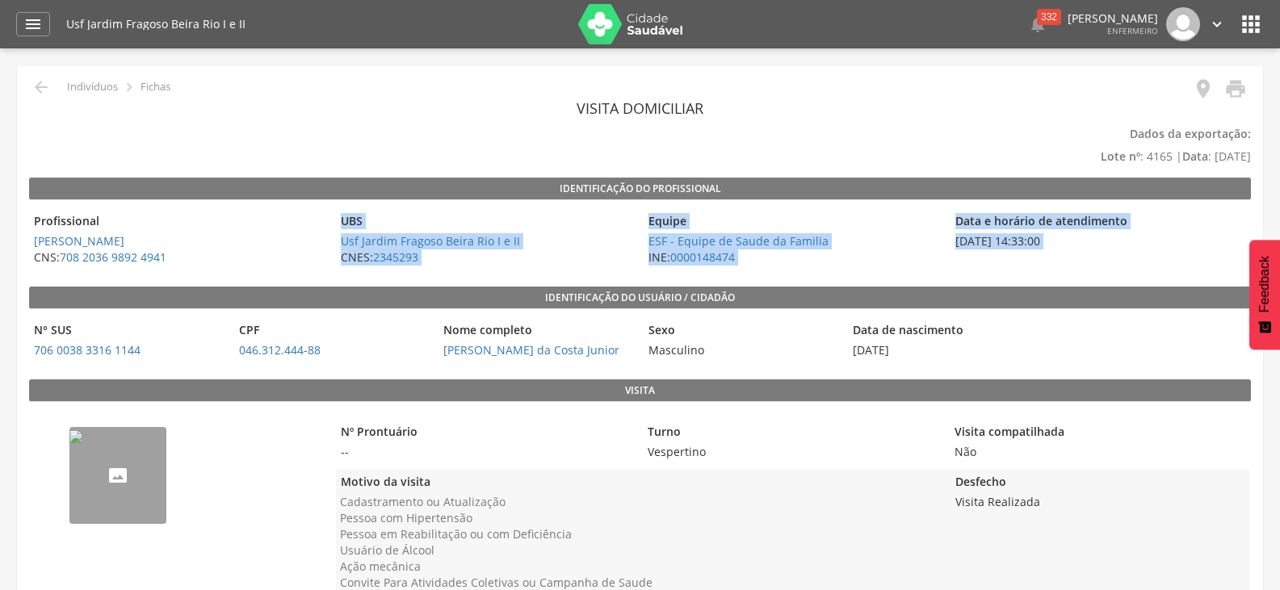
drag, startPoint x: 170, startPoint y: 262, endPoint x: 229, endPoint y: 300, distance: 70.8
click at [233, 293] on div "Identificação do profissional Profissional Rosilene Maria da Silva Barbosa CNS:…" at bounding box center [640, 403] width 1222 height 451
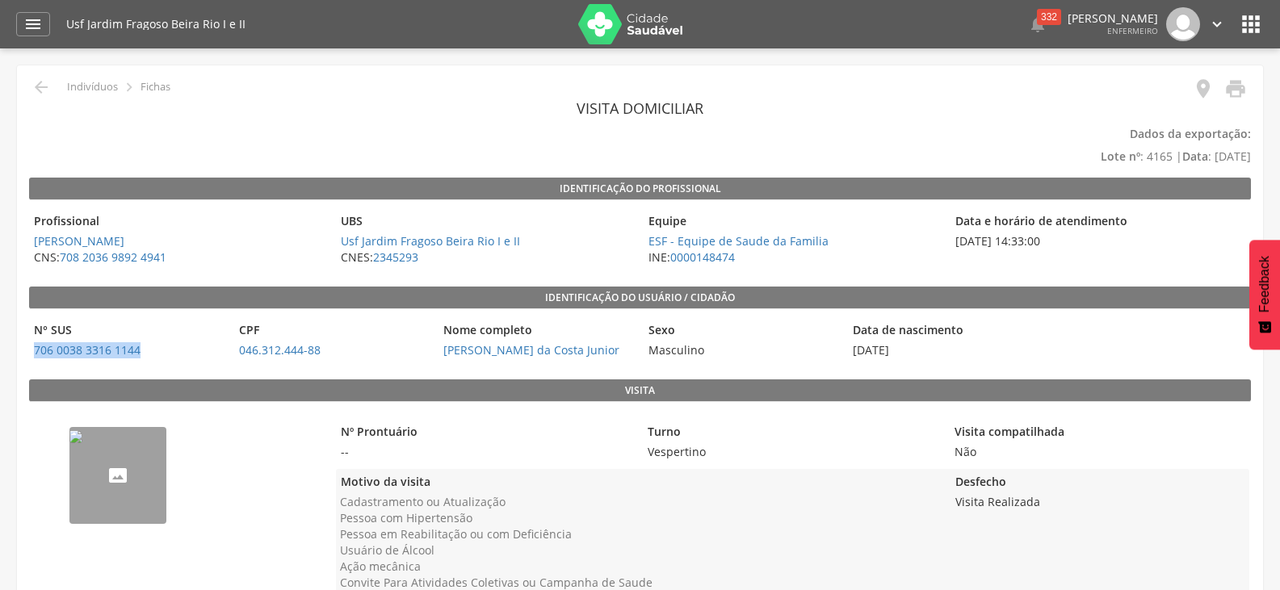
drag, startPoint x: 167, startPoint y: 347, endPoint x: 29, endPoint y: 350, distance: 138.1
click at [29, 350] on span "706 0038 3316 1144 Ficha individual" at bounding box center [127, 350] width 197 height 16
copy link "706 0038 3316 1144"
